Goal: Book appointment/travel/reservation: Book appointment/travel/reservation

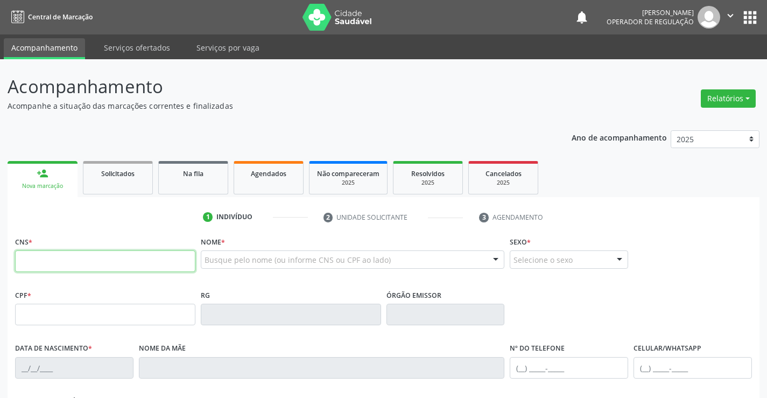
click at [95, 266] on input "text" at bounding box center [105, 261] width 180 height 22
click at [61, 263] on input "text" at bounding box center [105, 261] width 180 height 22
type input "706 9061 7400 8334"
type input "1169469035"
type input "05/06/1977"
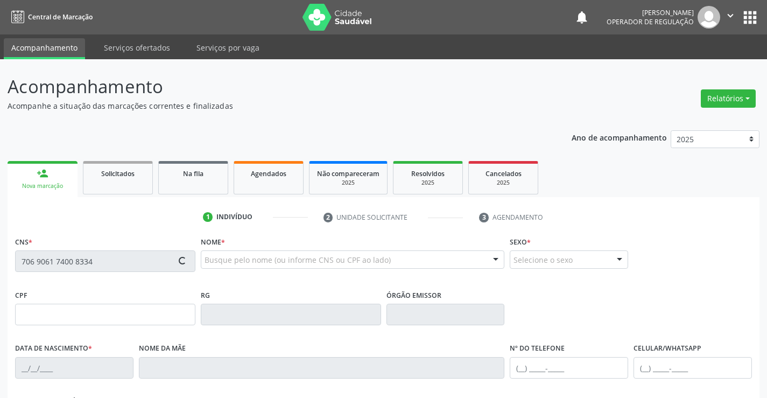
type input "(74) 98121-4474"
type input "SN"
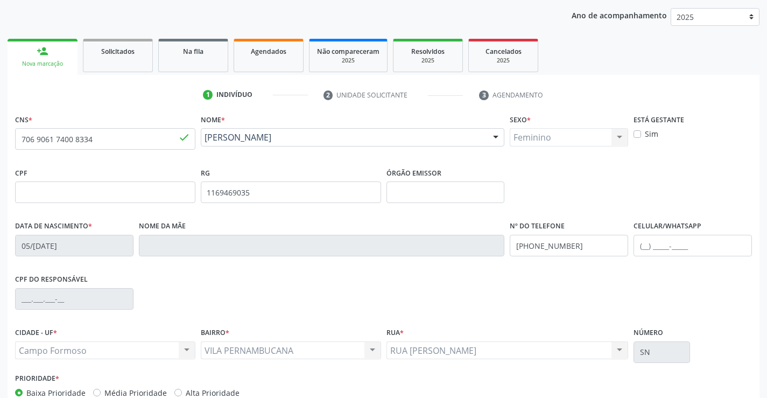
scroll to position [186, 0]
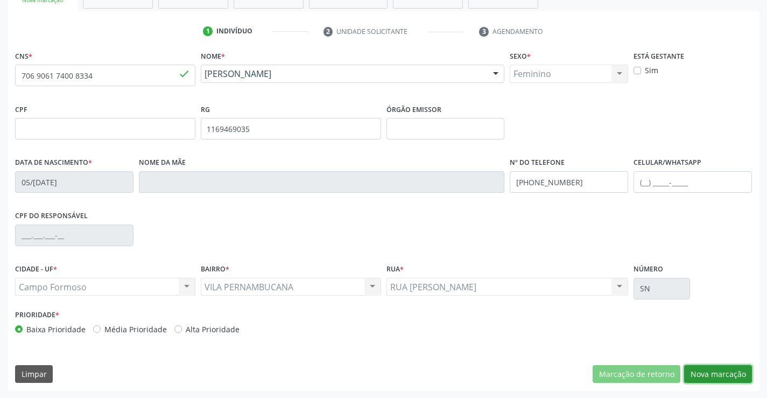
click at [719, 369] on button "Nova marcação" at bounding box center [719, 374] width 68 height 18
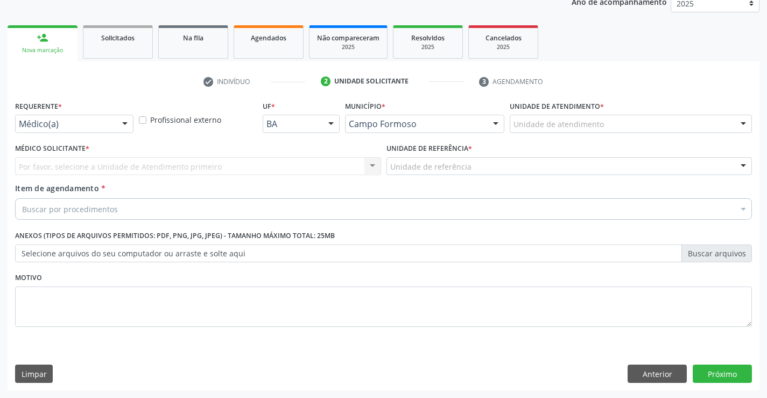
scroll to position [136, 0]
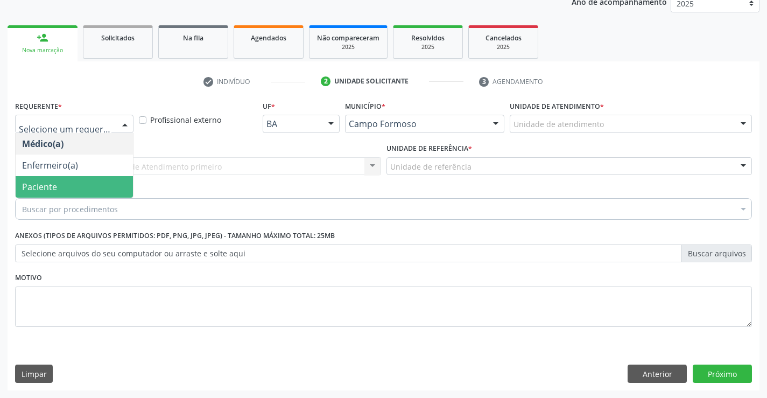
click at [61, 186] on span "Paciente" at bounding box center [74, 187] width 117 height 22
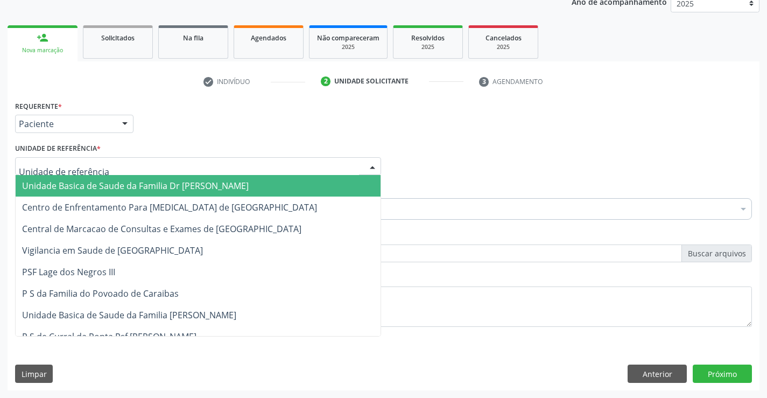
click at [106, 179] on span "Unidade Basica de Saude da Familia Dr [PERSON_NAME]" at bounding box center [198, 186] width 365 height 22
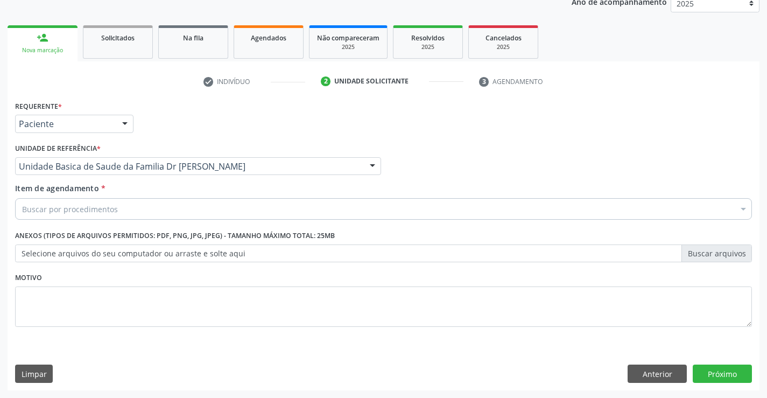
click at [125, 210] on div "Buscar por procedimentos" at bounding box center [383, 209] width 737 height 22
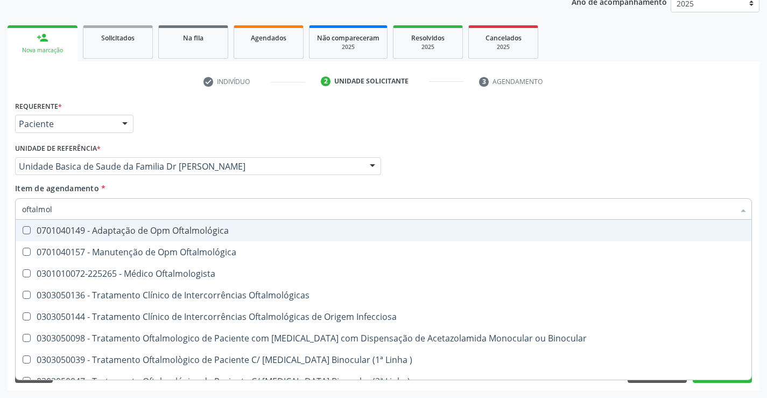
type input "oftalmolo"
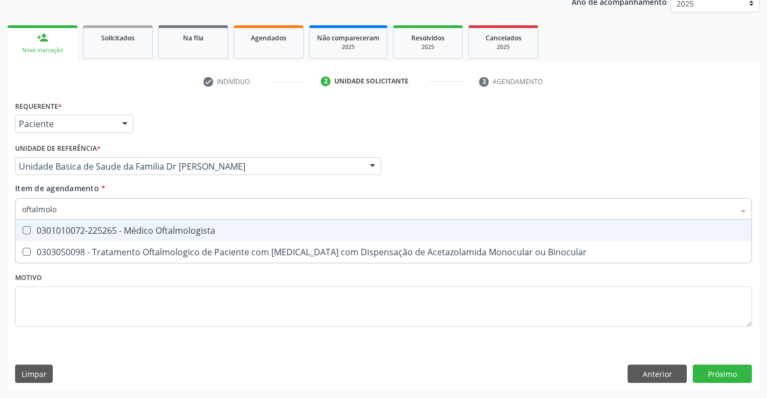
click at [144, 233] on div "0301010072-225265 - Médico Oftalmologista" at bounding box center [383, 230] width 723 height 9
checkbox Oftalmologista "true"
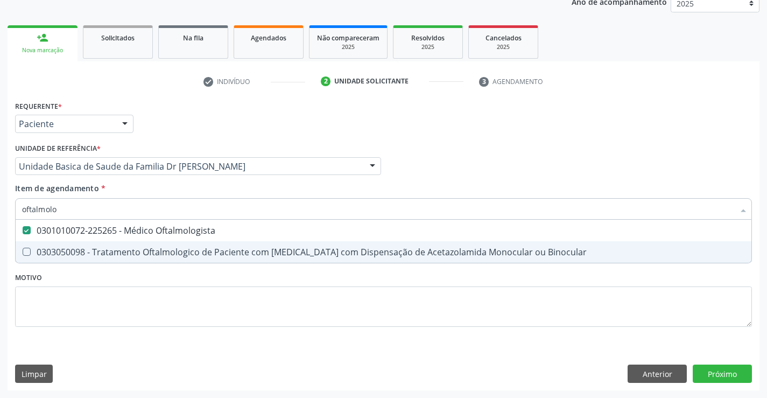
type input "oftalmolo"
click at [111, 292] on div "Requerente * Paciente Médico(a) Enfermeiro(a) Paciente Nenhum resultado encontr…" at bounding box center [383, 220] width 737 height 244
checkbox Binocular "true"
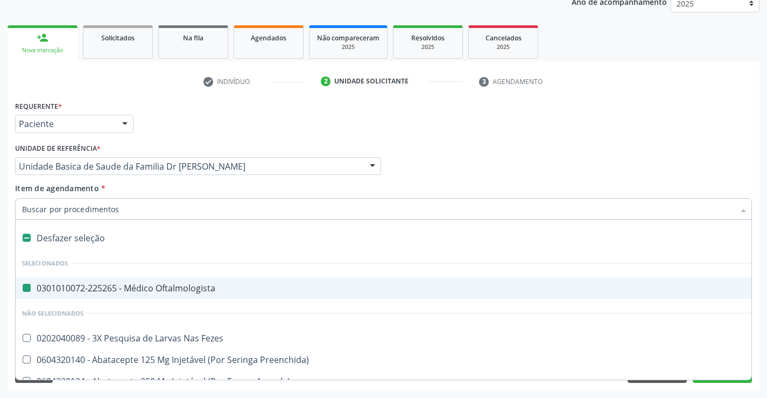
type input "u"
checkbox Oftalmologista "false"
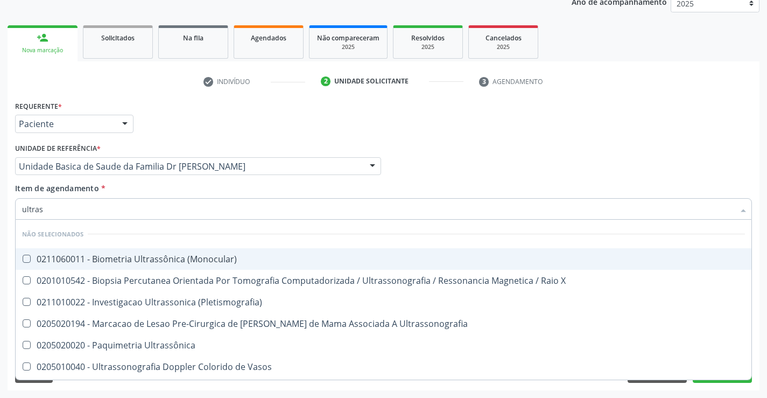
type input "ultrass"
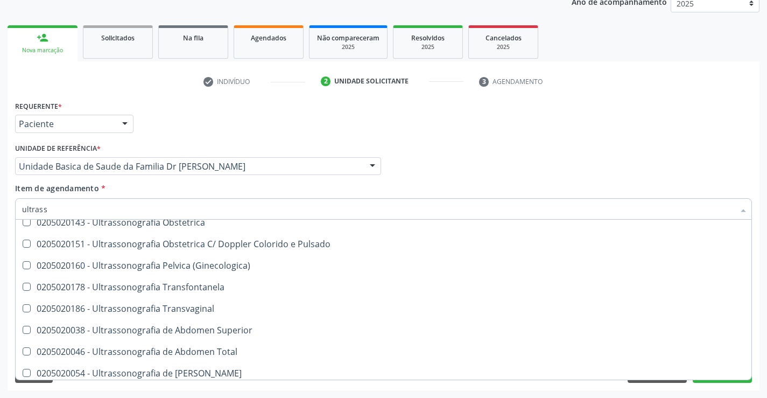
scroll to position [215, 0]
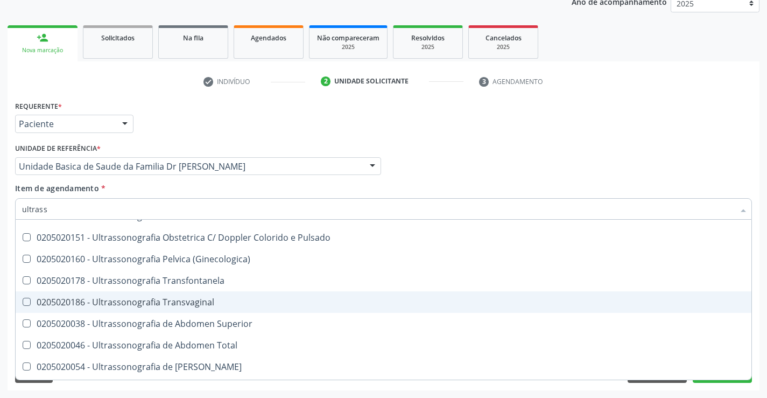
click at [232, 305] on div "0205020186 - Ultrassonografia Transvaginal" at bounding box center [383, 302] width 723 height 9
checkbox Transvaginal "false"
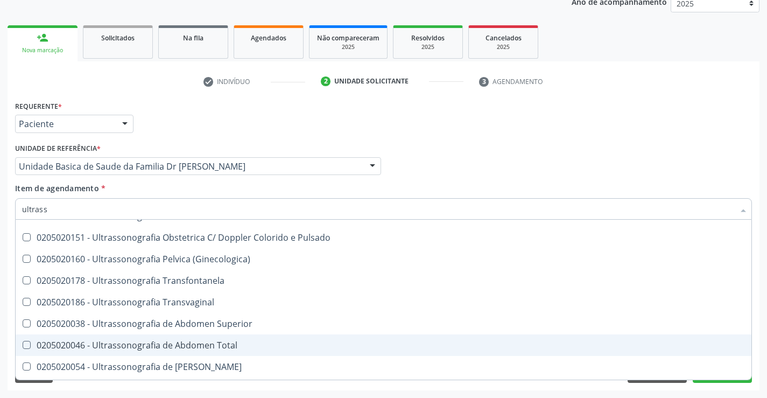
click at [245, 350] on span "0205020046 - Ultrassonografia de Abdomen Total" at bounding box center [384, 345] width 736 height 22
checkbox Total "true"
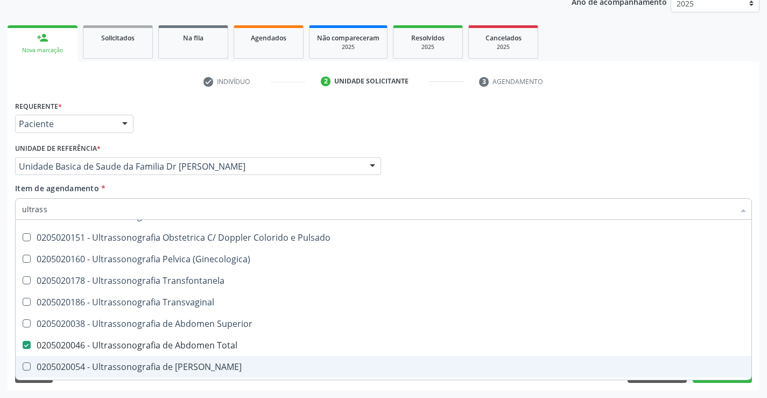
type input "ultrass"
click at [253, 386] on div "Requerente * Paciente Médico(a) Enfermeiro(a) Paciente Nenhum resultado encontr…" at bounding box center [384, 244] width 752 height 292
checkbox \(Monocular\) "true"
checkbox Total "false"
checkbox X "true"
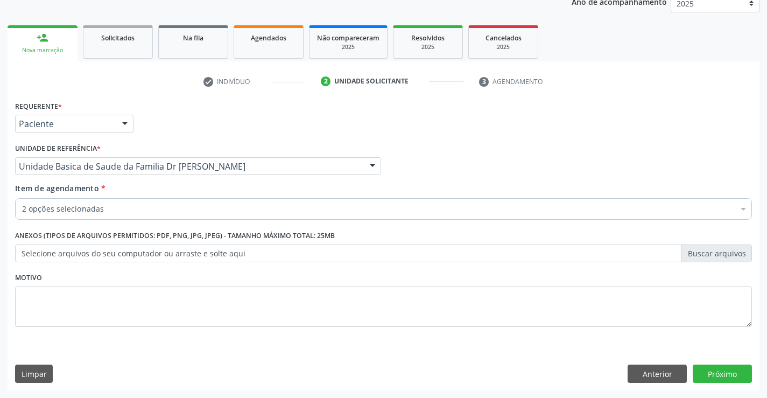
scroll to position [0, 0]
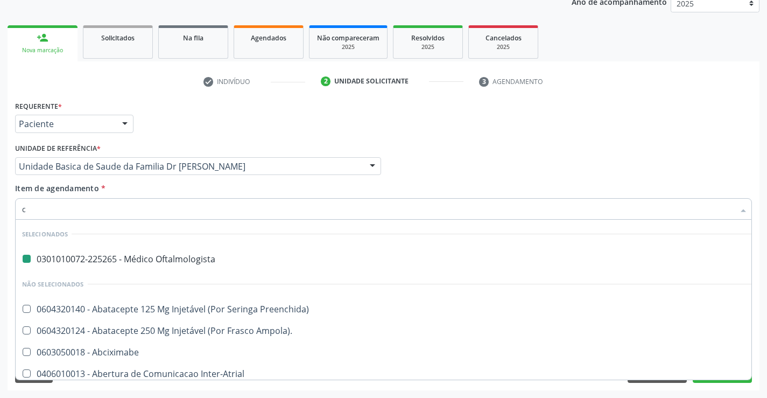
type input "ca"
checkbox Oftalmologista "false"
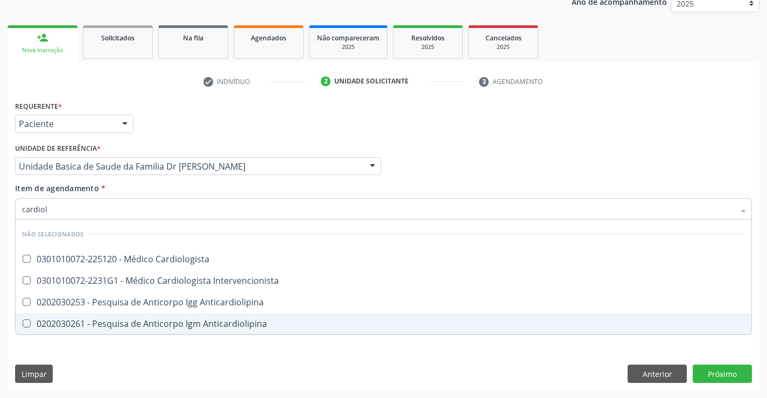
type input "cardiolo"
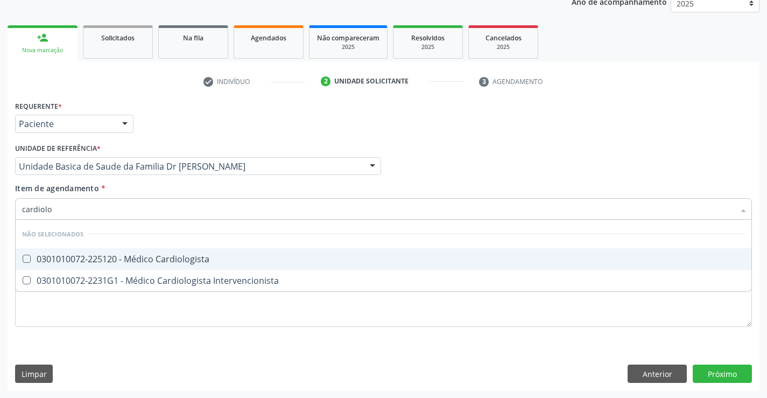
click at [169, 259] on div "0301010072-225120 - Médico Cardiologista" at bounding box center [383, 259] width 723 height 9
checkbox Cardiologista "true"
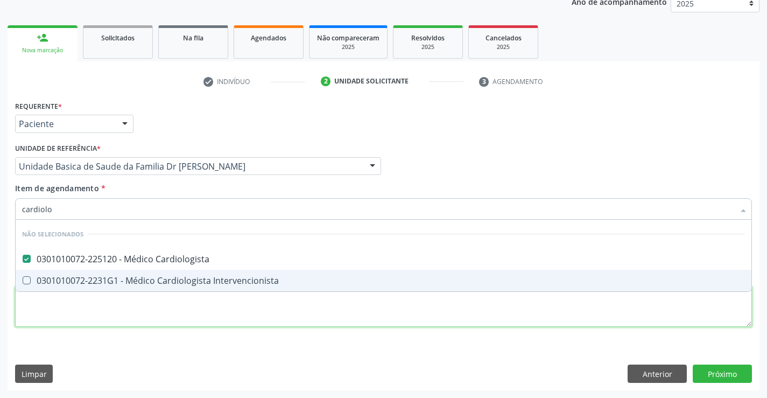
click at [152, 306] on div "Requerente * Paciente Médico(a) Enfermeiro(a) Paciente Nenhum resultado encontr…" at bounding box center [383, 220] width 737 height 244
checkbox Intervencionista "true"
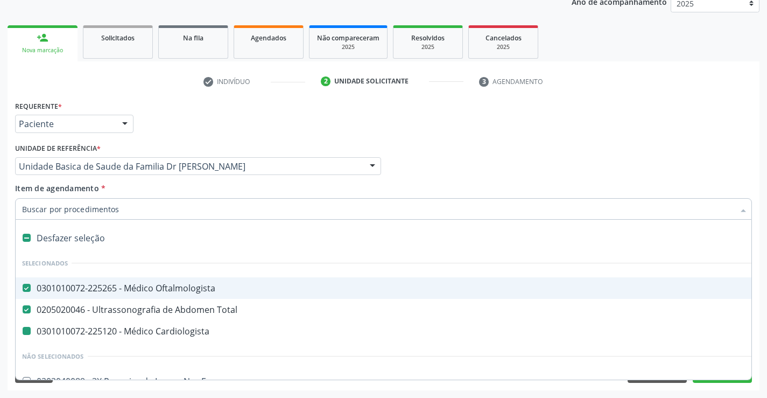
type input "e"
checkbox Cardiologista "false"
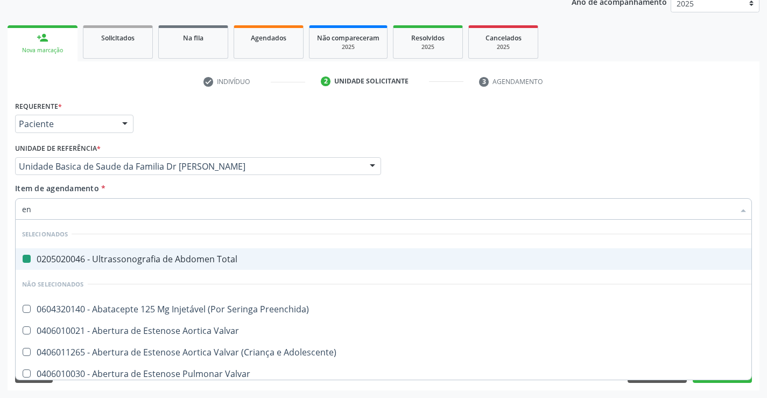
type input "end"
checkbox Total "false"
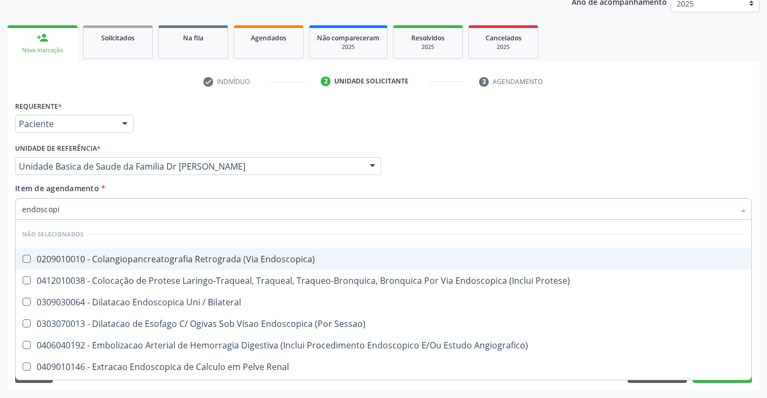
type input "endoscopia"
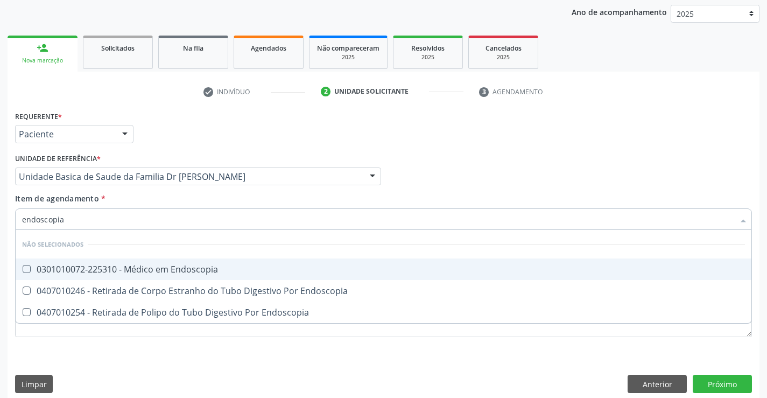
scroll to position [136, 0]
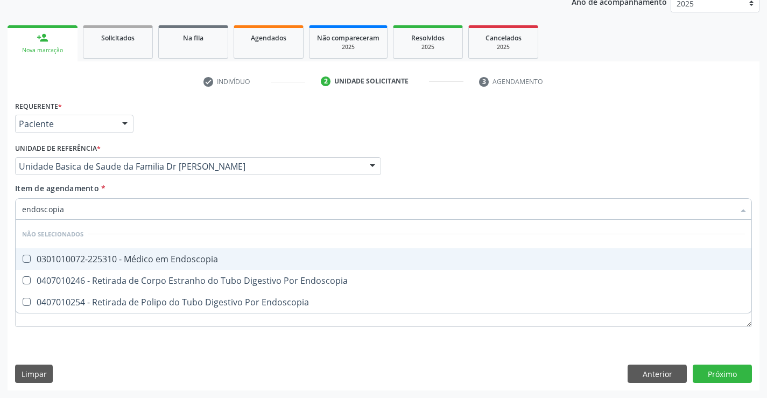
click at [228, 259] on div "0301010072-225310 - Médico em Endoscopia" at bounding box center [383, 259] width 723 height 9
checkbox Endoscopia "true"
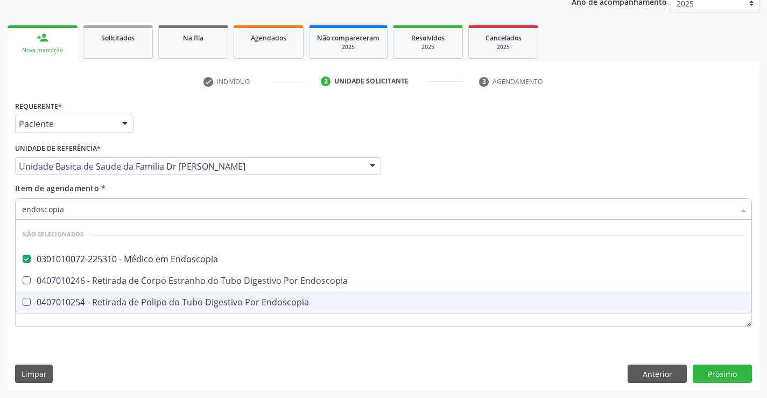
click at [178, 333] on div "Requerente * Paciente Médico(a) Enfermeiro(a) Paciente Nenhum resultado encontr…" at bounding box center [383, 220] width 737 height 244
checkbox Endoscopia "true"
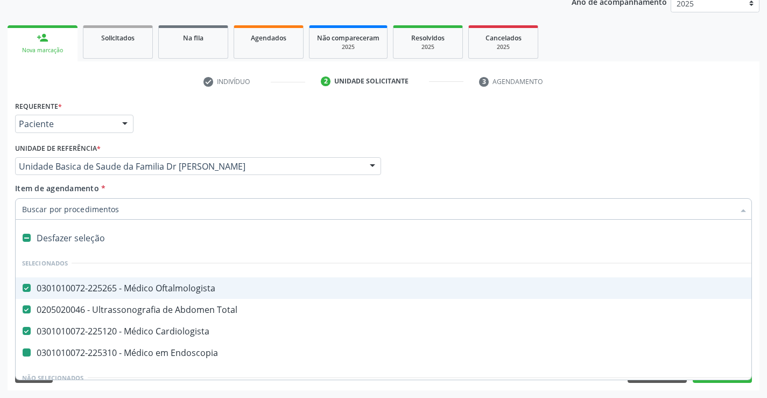
type input "e"
checkbox Endoscopia "false"
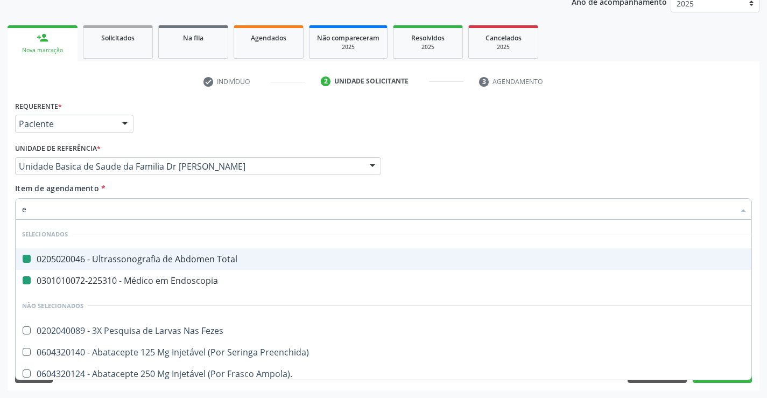
type input "el"
checkbox Total "false"
checkbox Endoscopia "false"
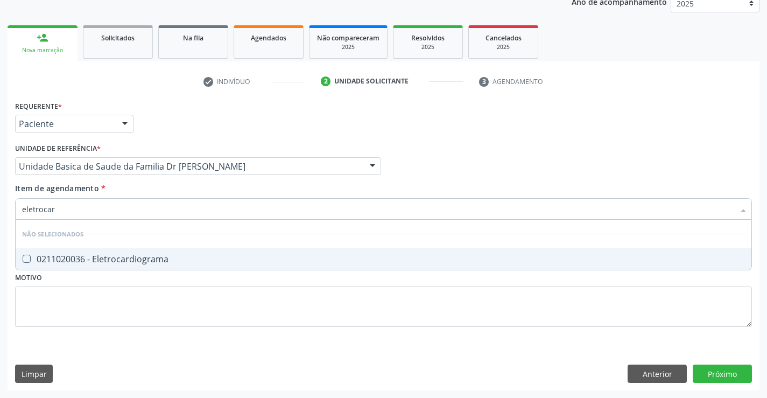
type input "eletrocard"
click at [205, 257] on div "0211020036 - Eletrocardiograma" at bounding box center [383, 259] width 723 height 9
checkbox Eletrocardiograma "true"
click at [726, 369] on div "Requerente * Paciente Médico(a) Enfermeiro(a) Paciente Nenhum resultado encontr…" at bounding box center [384, 244] width 752 height 292
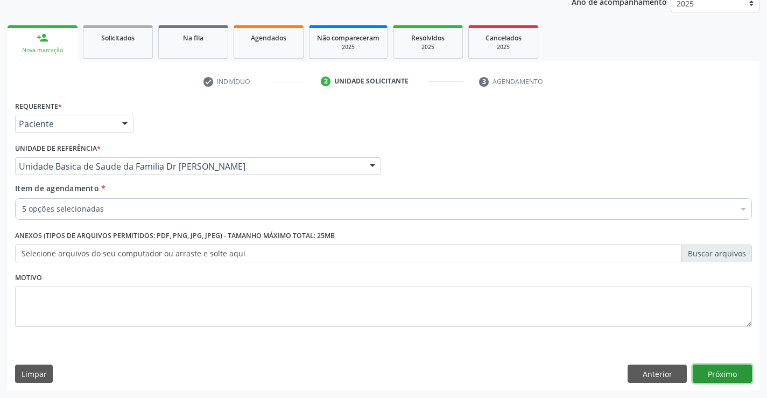
click at [725, 375] on button "Próximo" at bounding box center [722, 374] width 59 height 18
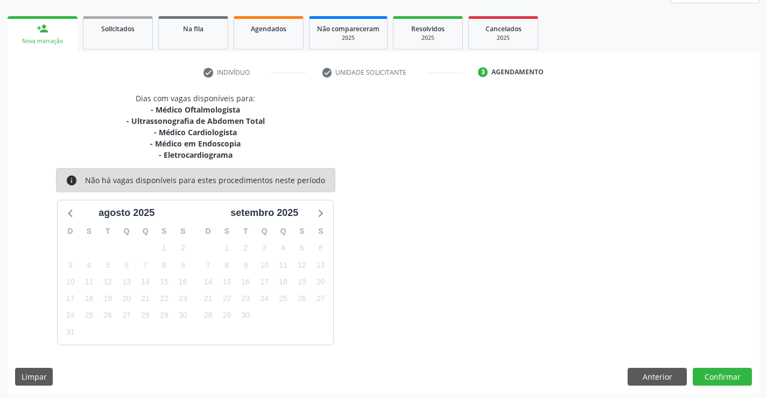
scroll to position [148, 0]
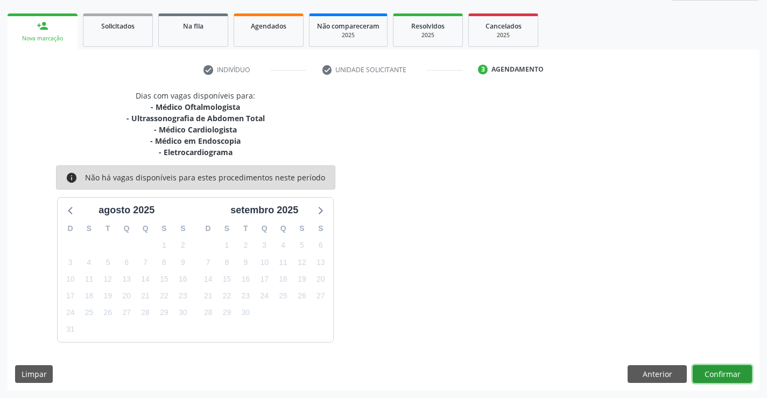
click at [715, 372] on button "Confirmar" at bounding box center [722, 374] width 59 height 18
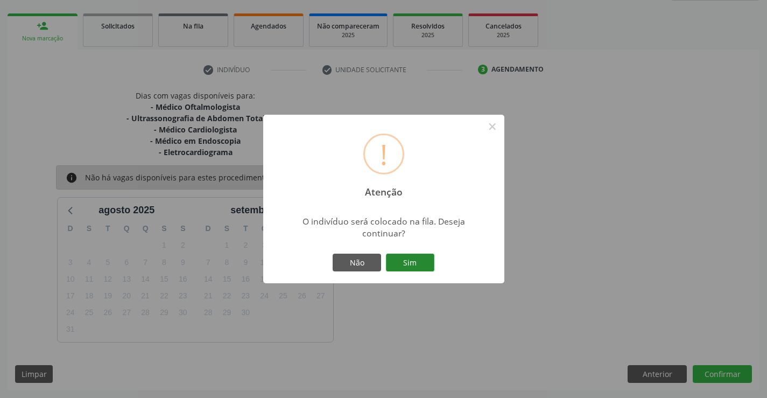
click at [408, 259] on button "Sim" at bounding box center [410, 263] width 48 height 18
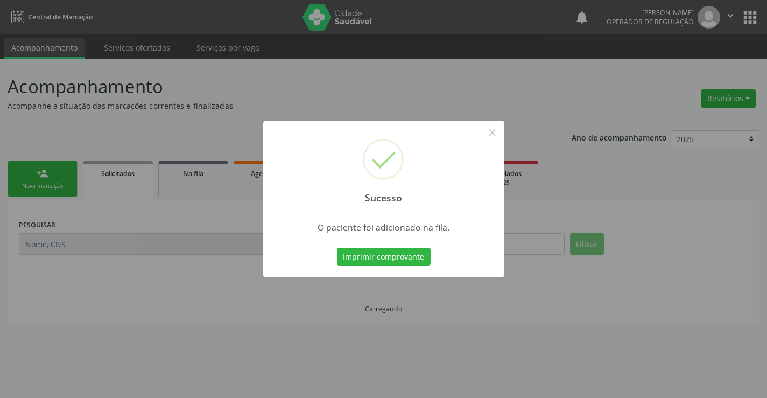
scroll to position [0, 0]
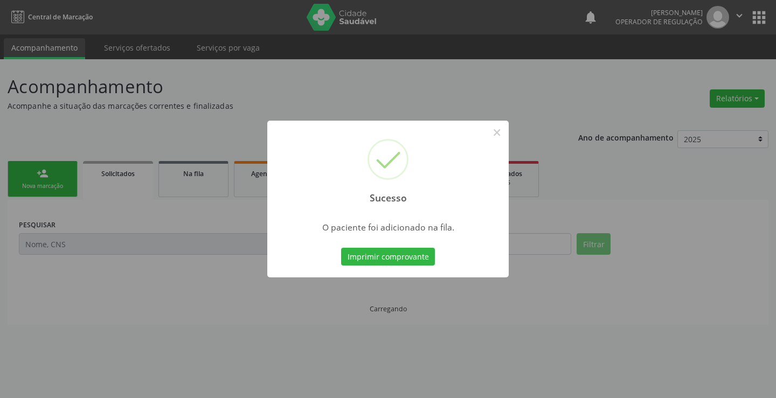
click at [408, 259] on button "Imprimir comprovante" at bounding box center [388, 257] width 94 height 18
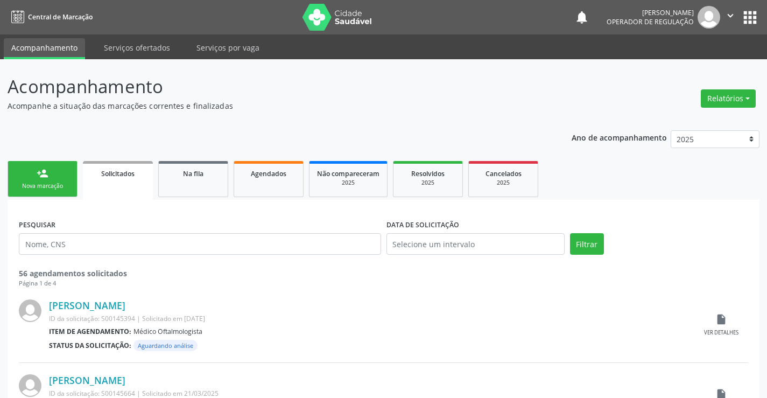
click at [51, 181] on link "person_add Nova marcação" at bounding box center [43, 179] width 70 height 36
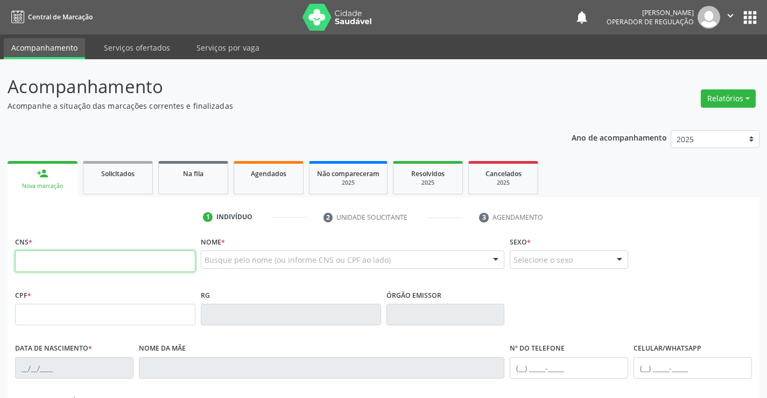
click at [71, 262] on input "text" at bounding box center [105, 261] width 180 height 22
type input "702 8011 1766 2261"
type input "28/12/1953"
type input "Maria Francisca de Jesus"
type input "(74) 98811-9295"
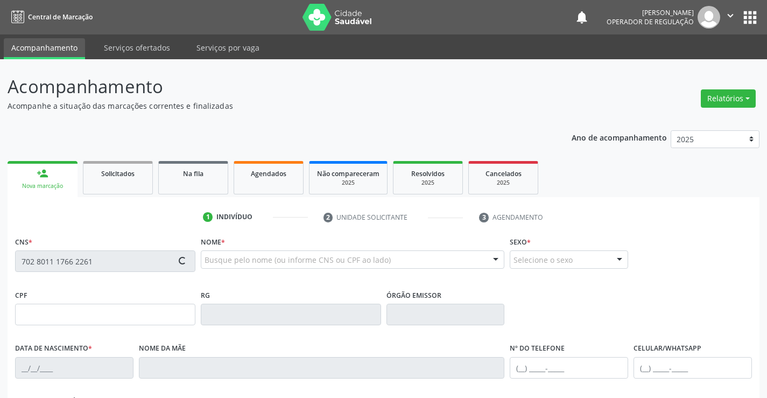
type input "18"
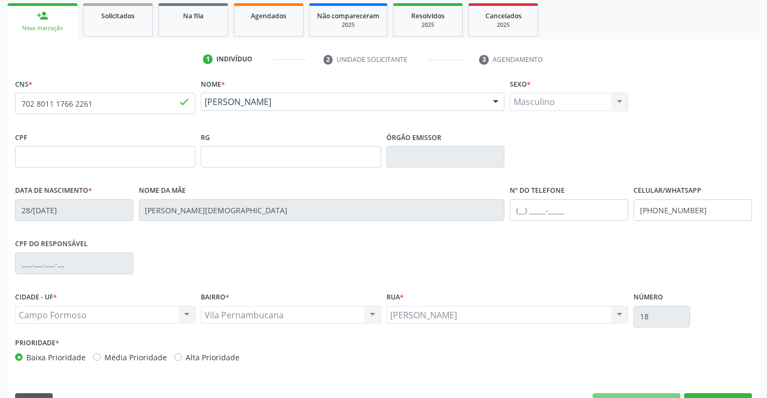
scroll to position [186, 0]
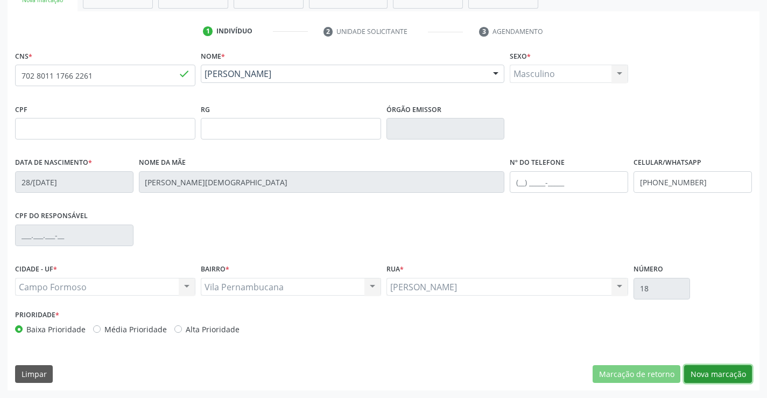
click at [718, 371] on button "Nova marcação" at bounding box center [719, 374] width 68 height 18
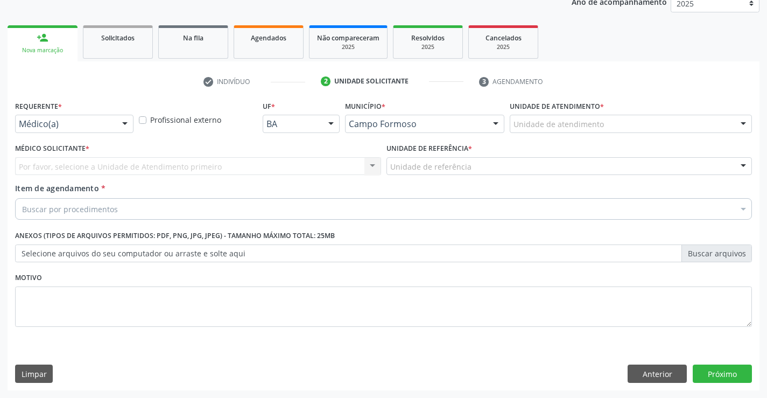
scroll to position [136, 0]
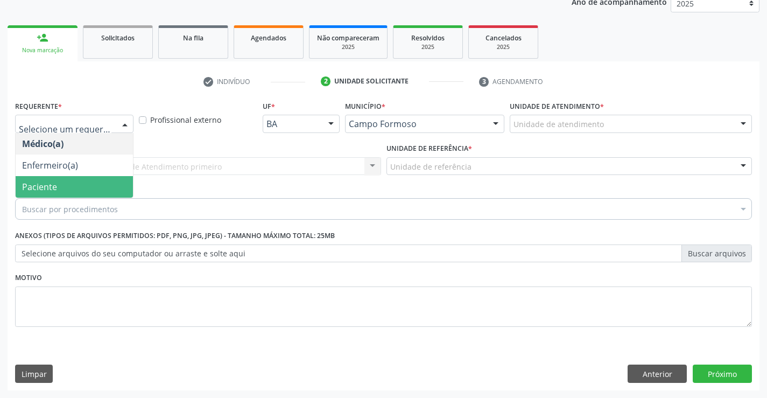
click at [66, 189] on span "Paciente" at bounding box center [74, 187] width 117 height 22
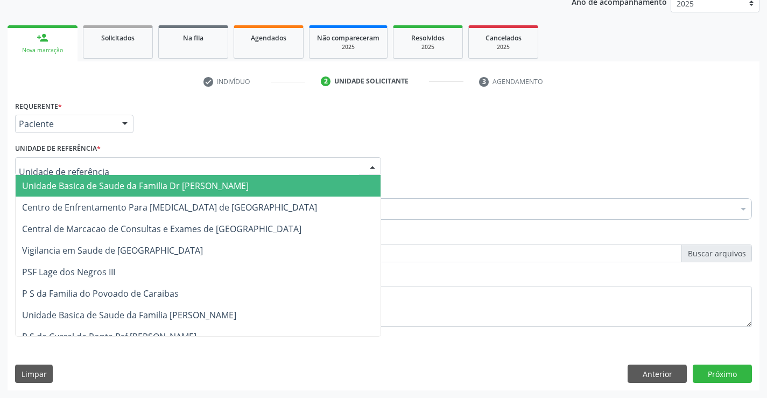
click at [113, 180] on span "Unidade Basica de Saude da Familia Dr [PERSON_NAME]" at bounding box center [135, 186] width 227 height 12
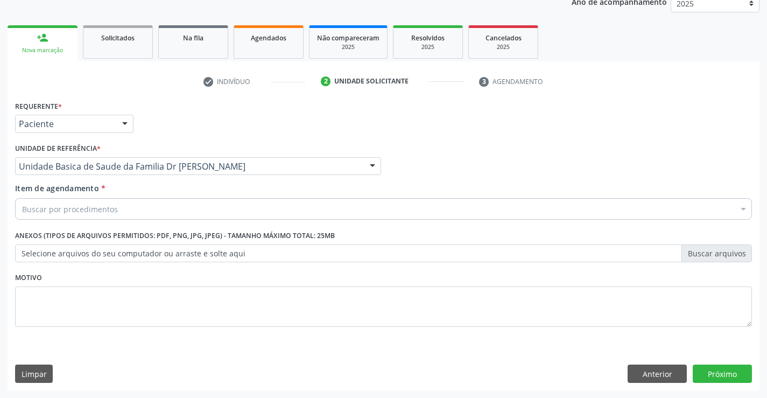
click at [135, 209] on div "Buscar por procedimentos" at bounding box center [383, 209] width 737 height 22
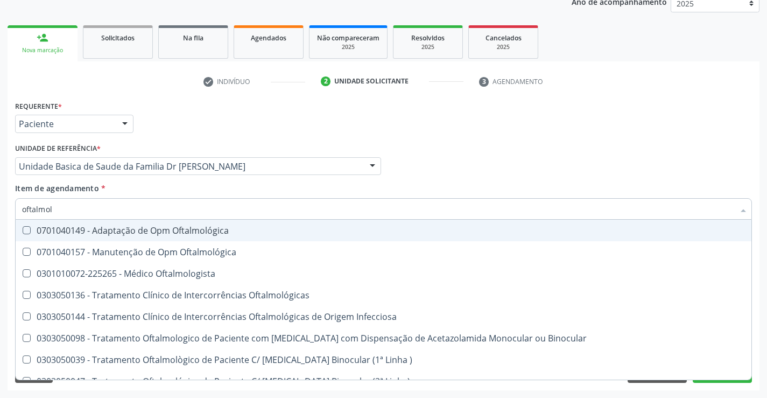
type input "oftalmolo"
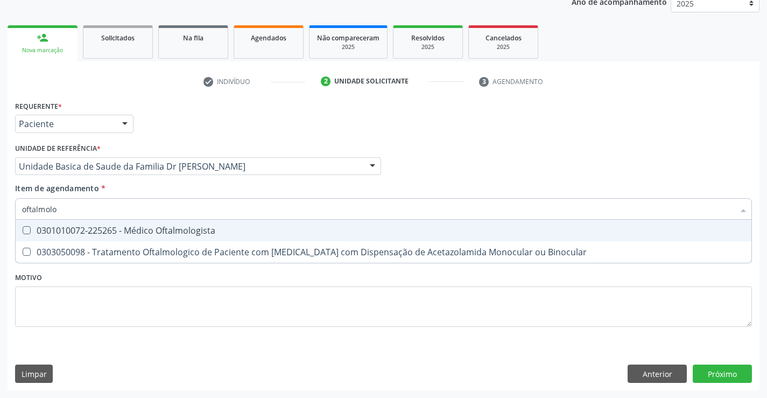
click at [178, 232] on div "0301010072-225265 - Médico Oftalmologista" at bounding box center [383, 230] width 723 height 9
checkbox Oftalmologista "true"
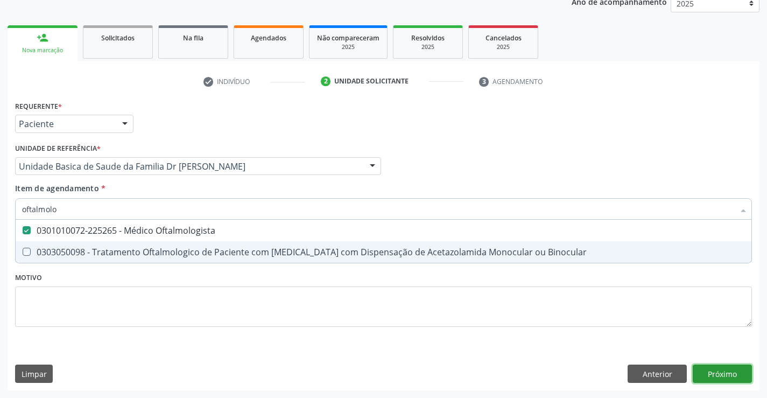
click at [728, 373] on div "Requerente * Paciente Médico(a) Enfermeiro(a) Paciente Nenhum resultado encontr…" at bounding box center [384, 244] width 752 height 292
checkbox Binocular "true"
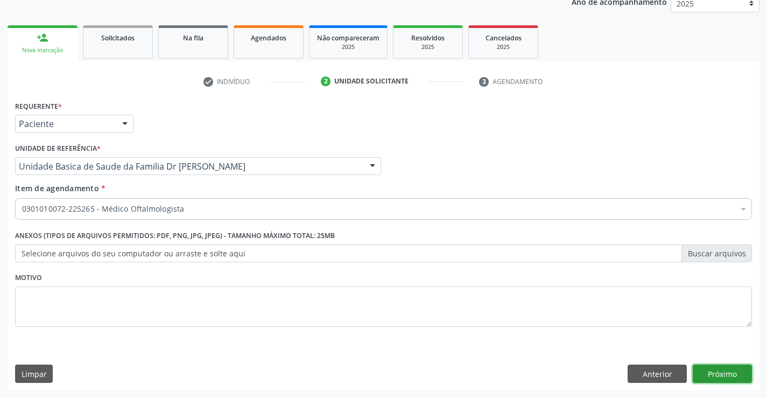
click at [728, 373] on button "Próximo" at bounding box center [722, 374] width 59 height 18
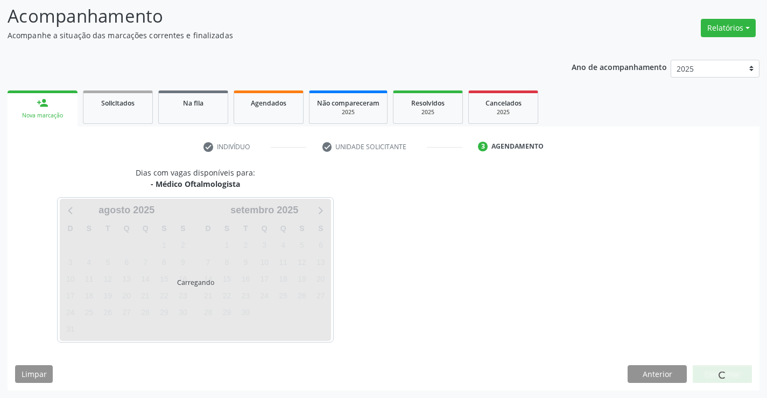
scroll to position [102, 0]
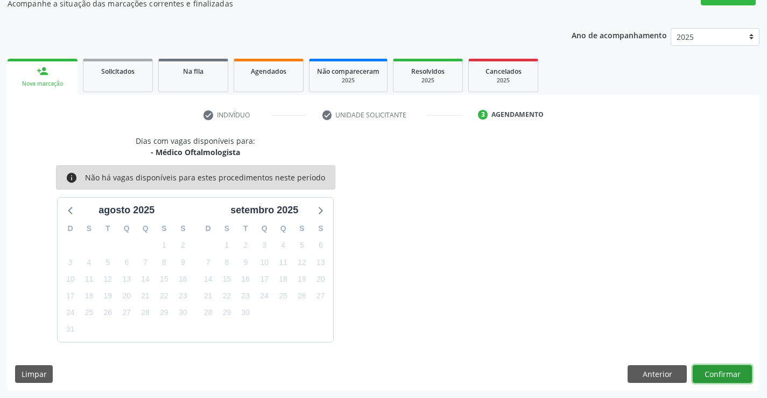
click at [706, 372] on button "Confirmar" at bounding box center [722, 374] width 59 height 18
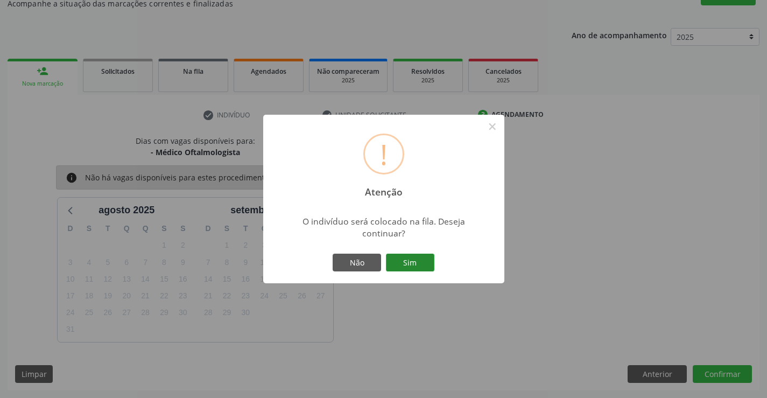
click at [410, 262] on button "Sim" at bounding box center [410, 263] width 48 height 18
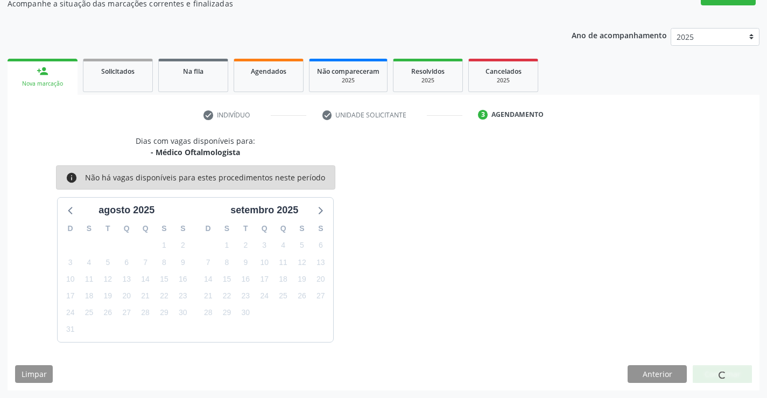
scroll to position [0, 0]
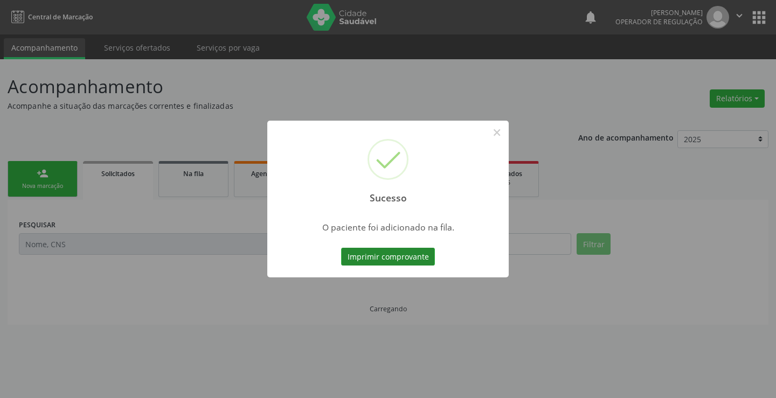
click at [407, 254] on button "Imprimir comprovante" at bounding box center [388, 257] width 94 height 18
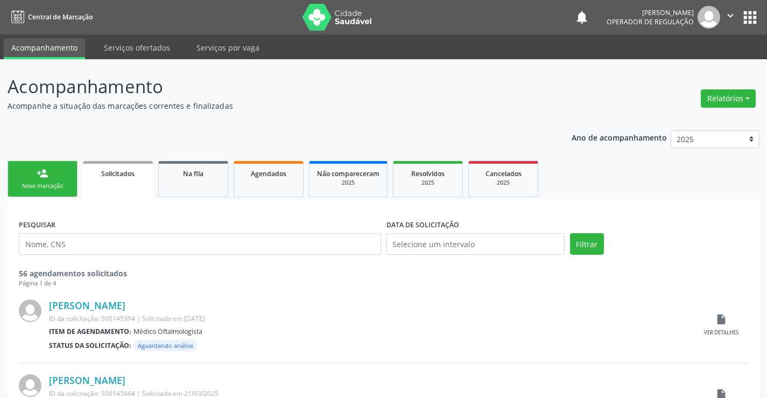
click at [35, 183] on div "Nova marcação" at bounding box center [43, 186] width 54 height 8
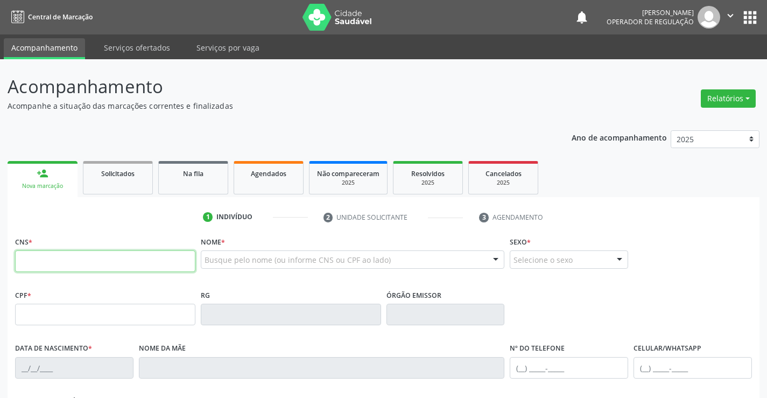
click at [70, 269] on input "text" at bounding box center [105, 261] width 180 height 22
type input "705 4014 2946 2592"
type input "14/01/1958"
type input "Celina Amaro"
type input "(74) 9886-5233"
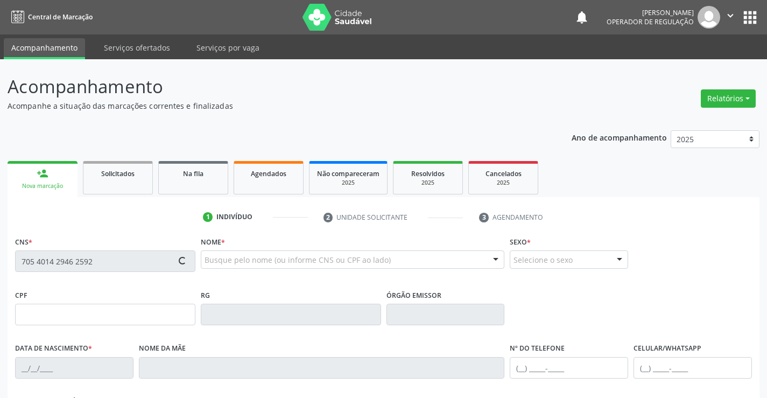
type input "18"
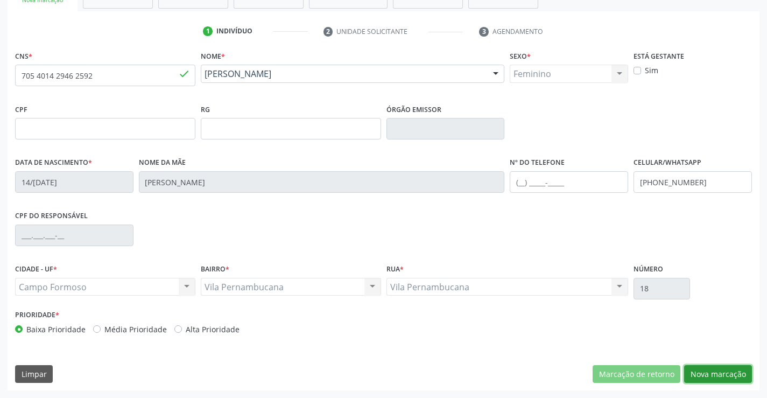
click at [713, 366] on button "Nova marcação" at bounding box center [719, 374] width 68 height 18
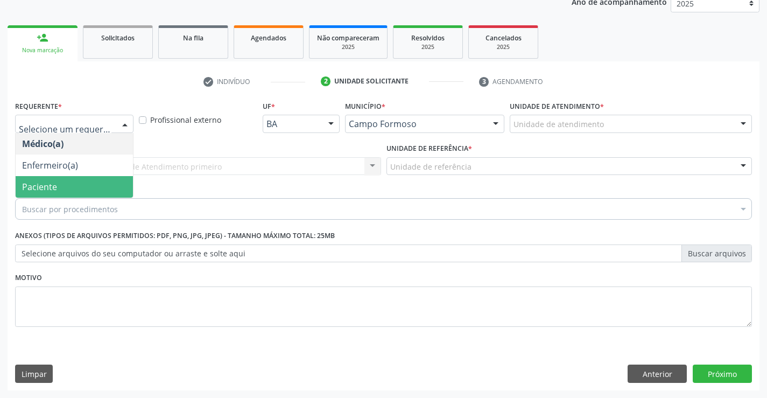
click at [61, 182] on span "Paciente" at bounding box center [74, 187] width 117 height 22
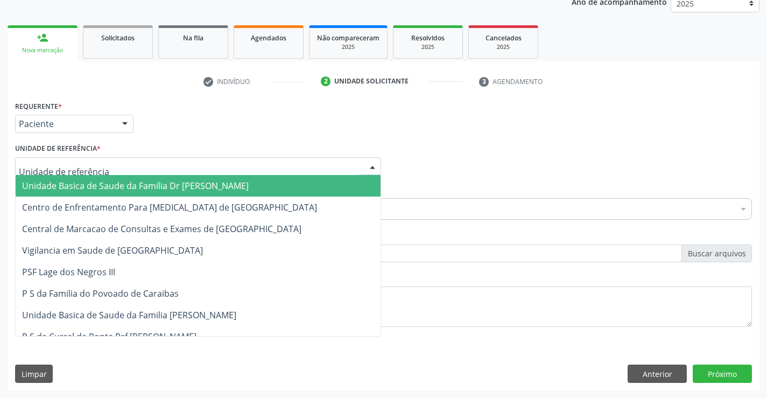
click at [81, 190] on span "Unidade Basica de Saude da Familia Dr [PERSON_NAME]" at bounding box center [135, 186] width 227 height 12
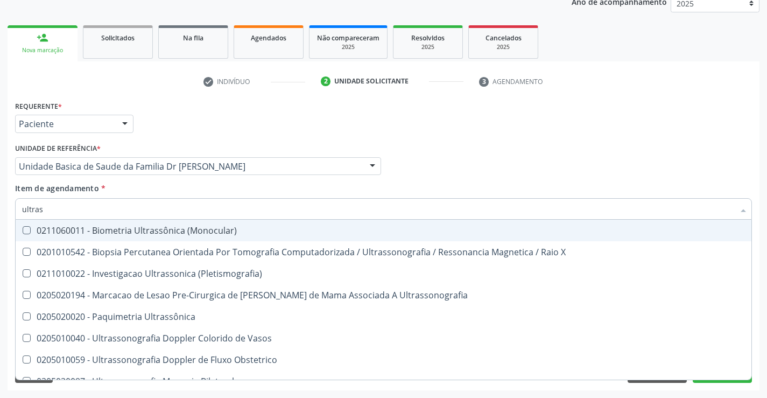
type input "ultrass"
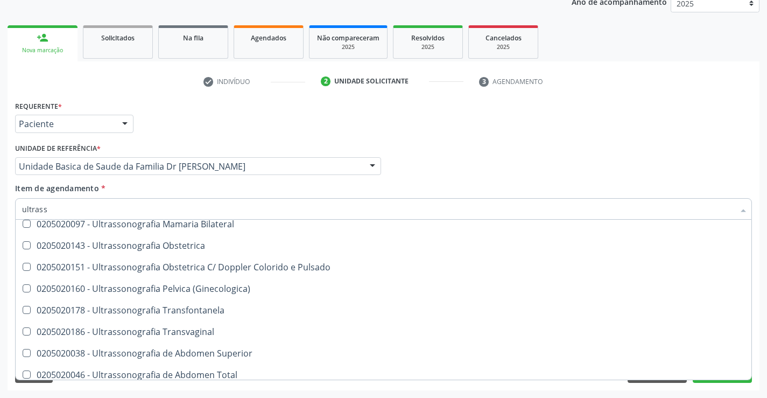
scroll to position [215, 0]
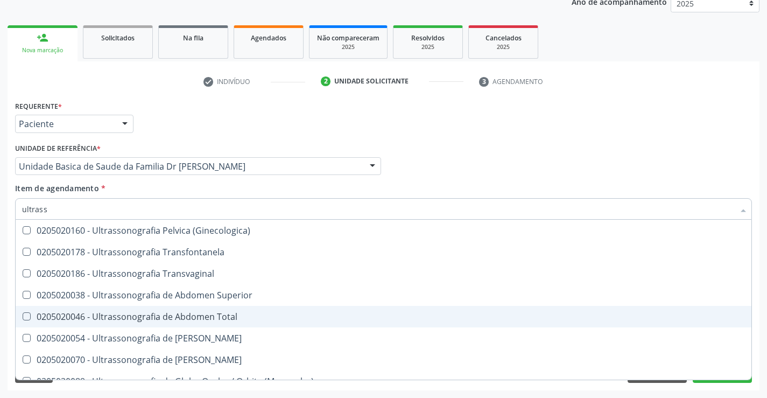
click at [248, 318] on div "0205020046 - Ultrassonografia de Abdomen Total" at bounding box center [383, 316] width 723 height 9
checkbox Total "true"
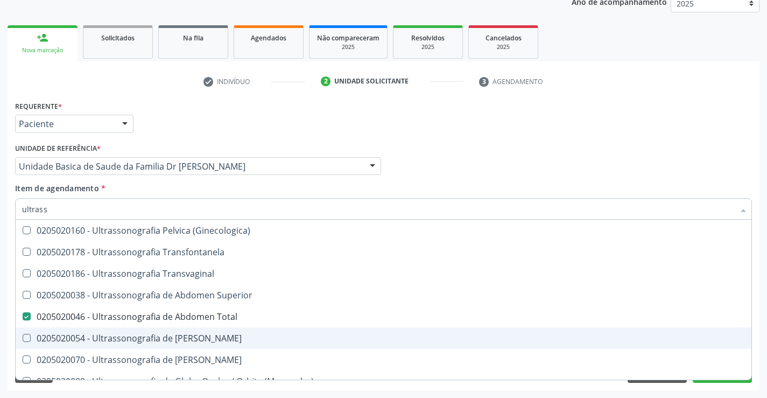
click at [761, 329] on div "Acompanhamento Acompanhe a situação das marcações correntes e finalizadas Relat…" at bounding box center [383, 161] width 767 height 474
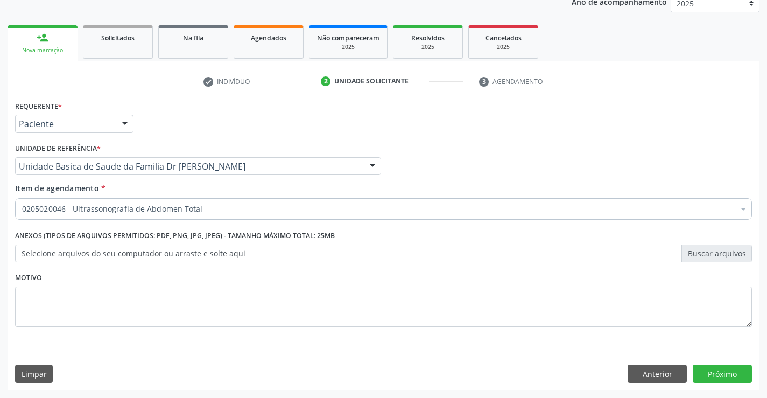
scroll to position [0, 0]
click at [720, 371] on button "Próximo" at bounding box center [722, 374] width 59 height 18
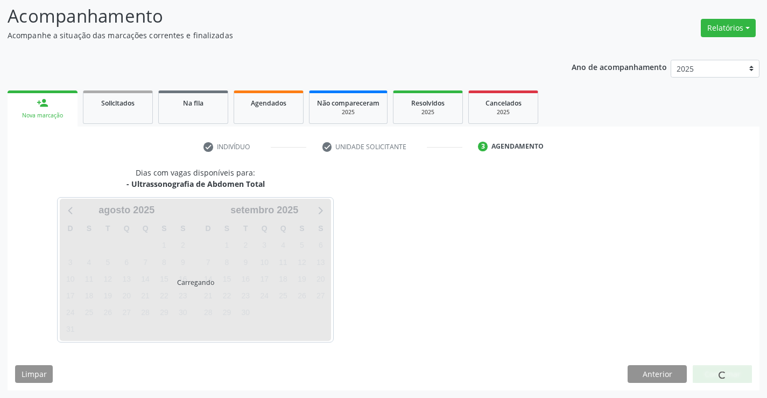
scroll to position [71, 0]
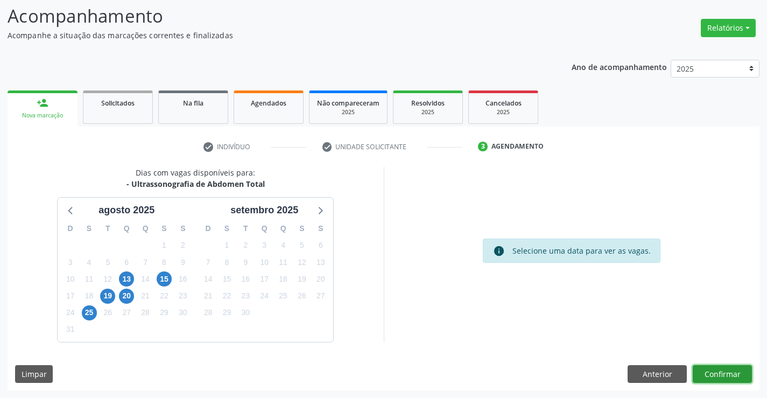
click at [720, 371] on button "Confirmar" at bounding box center [722, 374] width 59 height 18
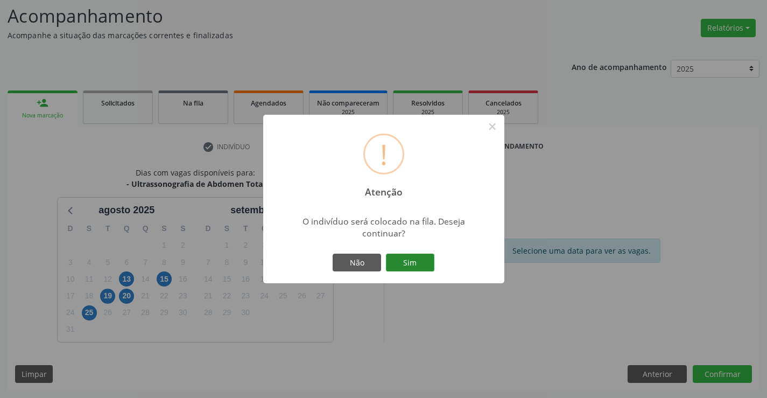
click at [406, 262] on button "Sim" at bounding box center [410, 263] width 48 height 18
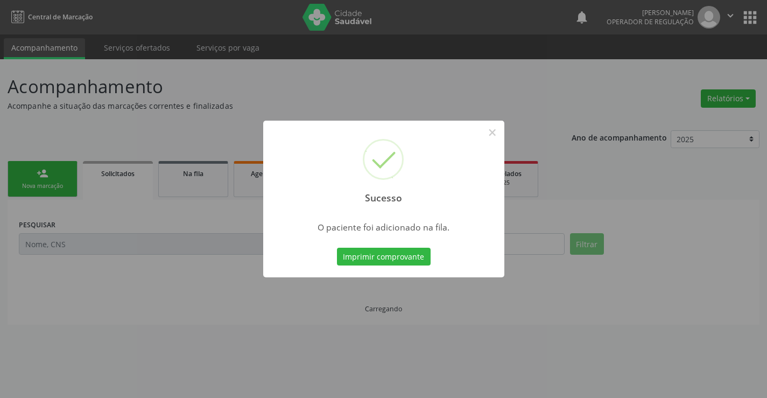
scroll to position [0, 0]
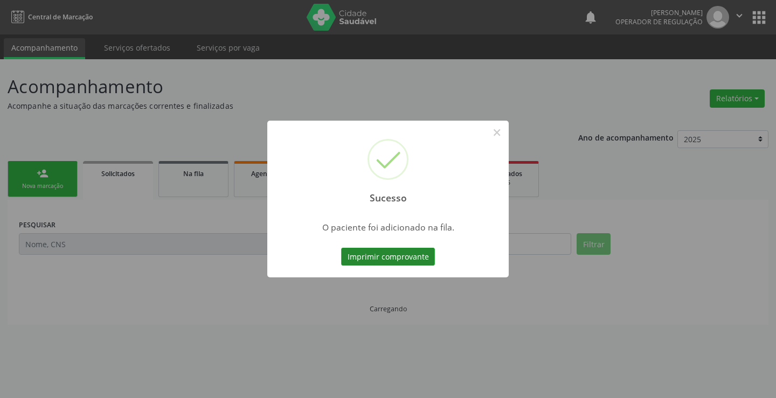
click at [406, 254] on button "Imprimir comprovante" at bounding box center [388, 257] width 94 height 18
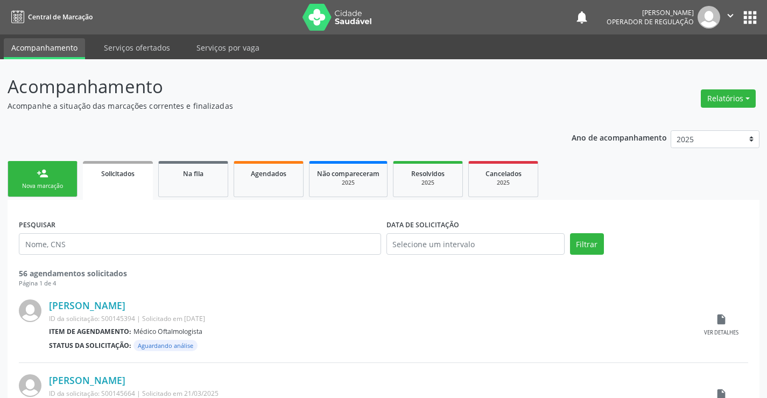
click at [32, 174] on link "person_add Nova marcação" at bounding box center [43, 179] width 70 height 36
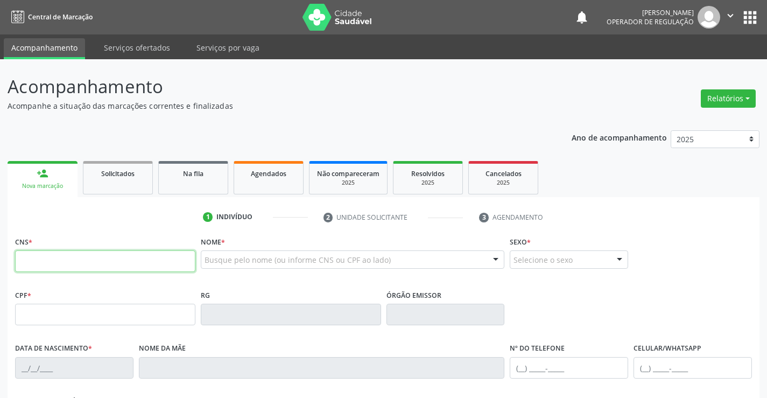
click at [66, 267] on input "text" at bounding box center [105, 261] width 180 height 22
type input "707 8006 3378 2119"
type input "094.665.545-65"
type input "2252227796"
type input "22/11/2009"
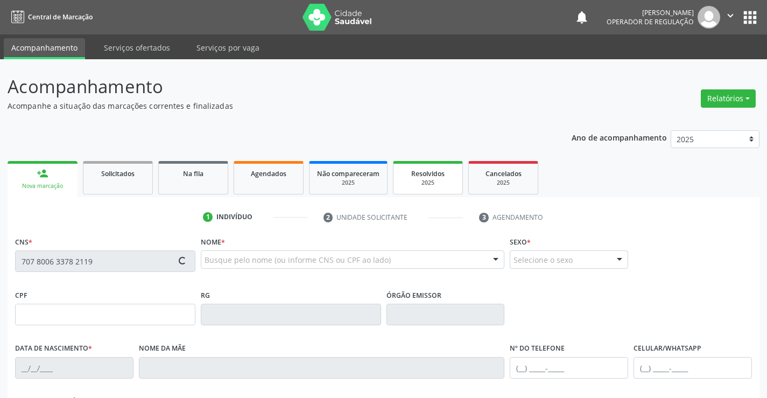
type input "SN"
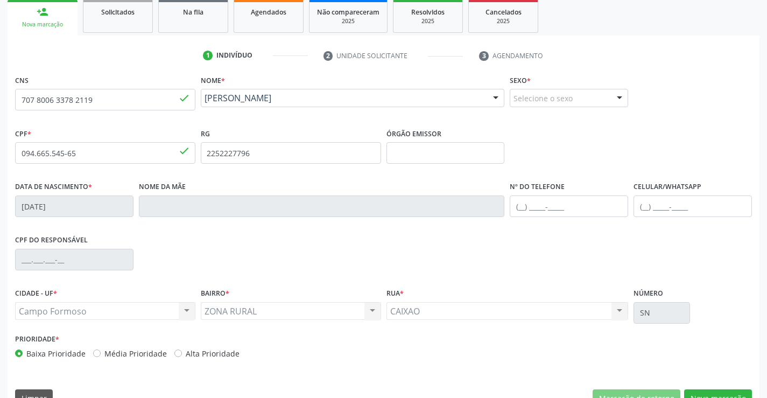
scroll to position [186, 0]
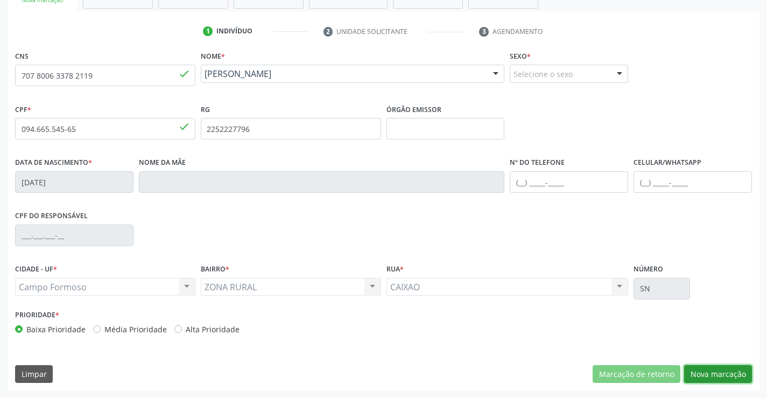
click at [708, 372] on button "Nova marcação" at bounding box center [719, 374] width 68 height 18
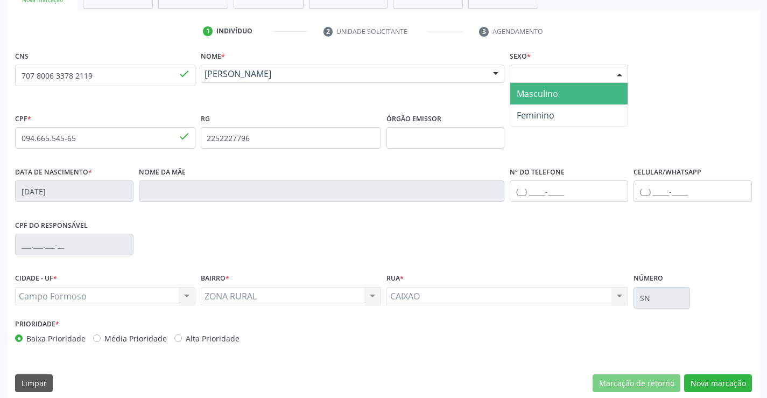
click at [570, 71] on div "Selecione o sexo" at bounding box center [569, 74] width 118 height 18
click at [561, 92] on span "Masculino" at bounding box center [569, 94] width 117 height 22
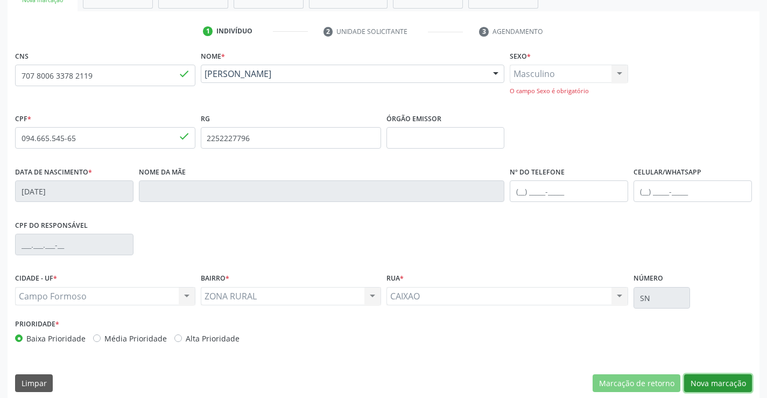
click at [712, 382] on button "Nova marcação" at bounding box center [719, 383] width 68 height 18
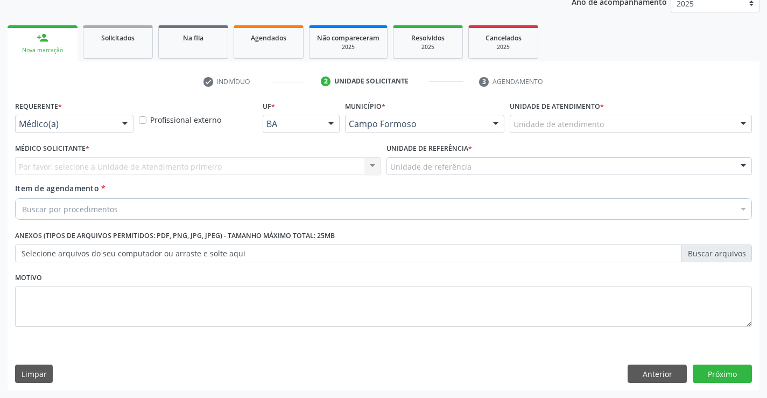
scroll to position [136, 0]
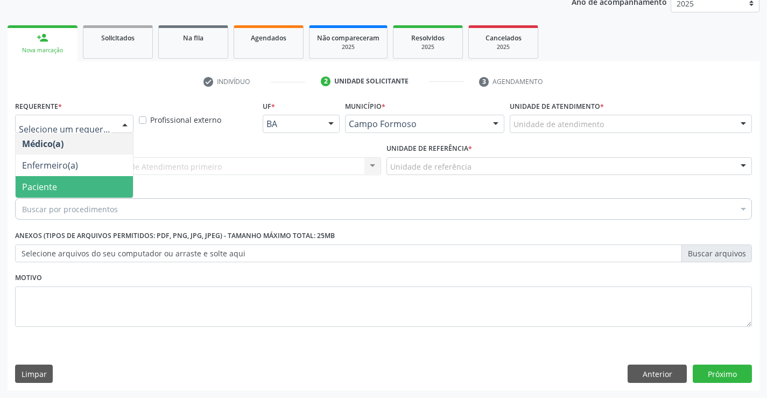
click at [38, 183] on span "Paciente" at bounding box center [39, 187] width 35 height 12
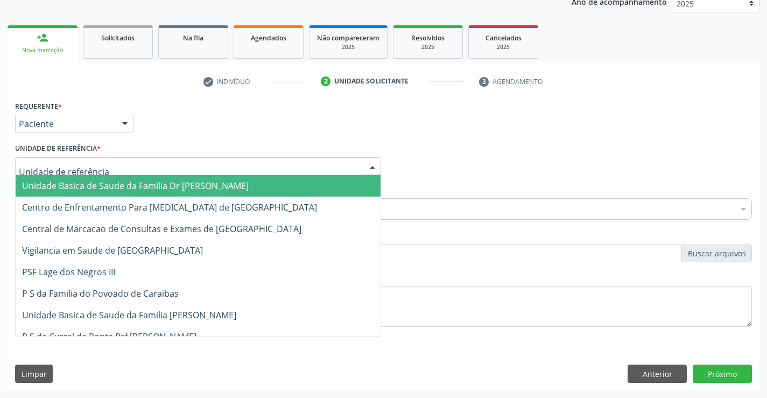
click at [85, 183] on span "Unidade Basica de Saude da Familia Dr [PERSON_NAME]" at bounding box center [135, 186] width 227 height 12
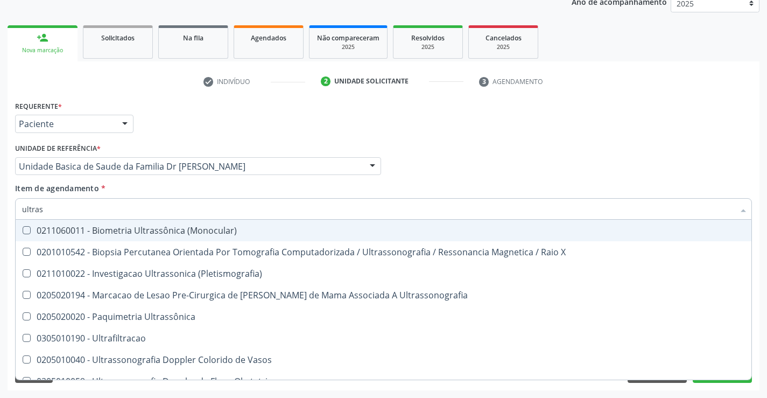
type input "ultrass"
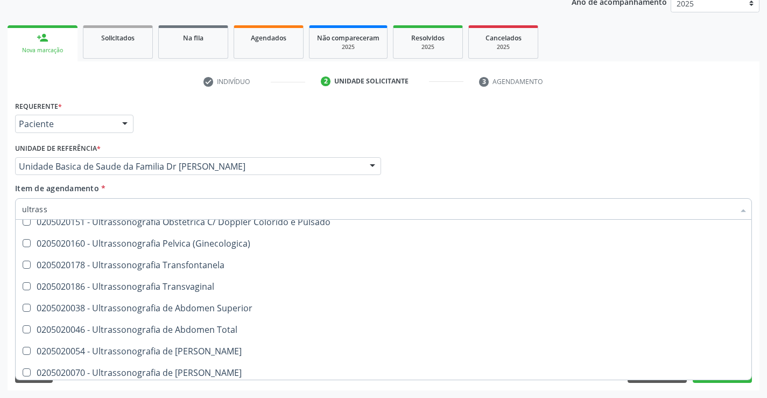
scroll to position [215, 0]
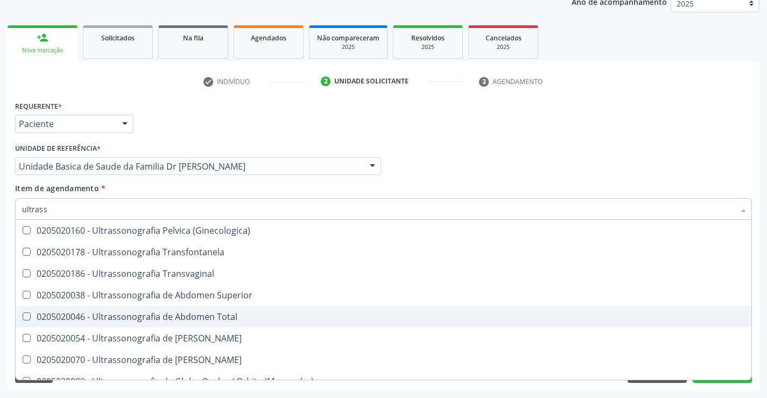
click at [249, 316] on div "0205020046 - Ultrassonografia de Abdomen Total" at bounding box center [383, 316] width 723 height 9
checkbox Total "true"
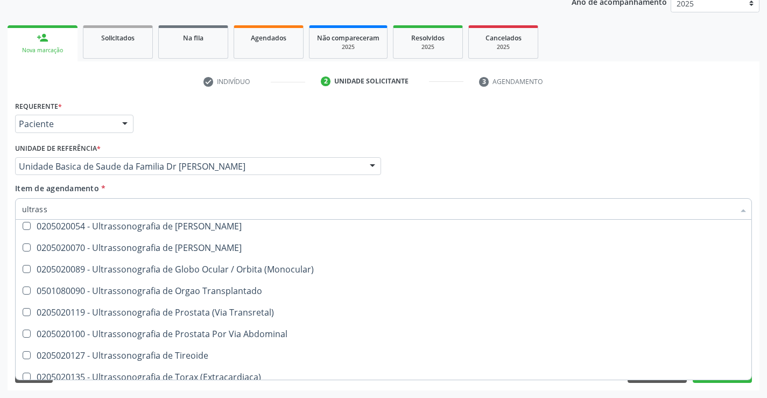
scroll to position [336, 0]
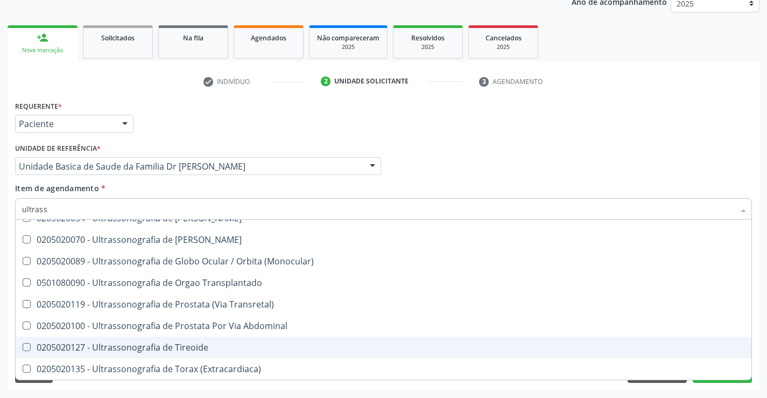
click at [765, 325] on div "Acompanhamento Acompanhe a situação das marcações correntes e finalizadas Relat…" at bounding box center [383, 161] width 767 height 474
checkbox X "true"
checkbox Total "false"
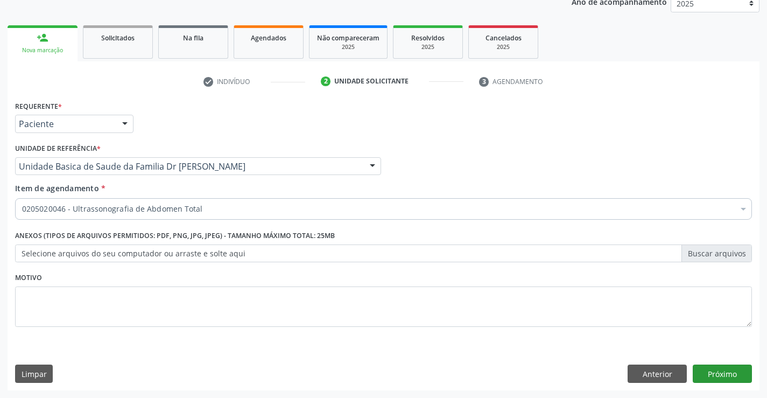
scroll to position [0, 0]
click at [725, 376] on button "Próximo" at bounding box center [722, 374] width 59 height 18
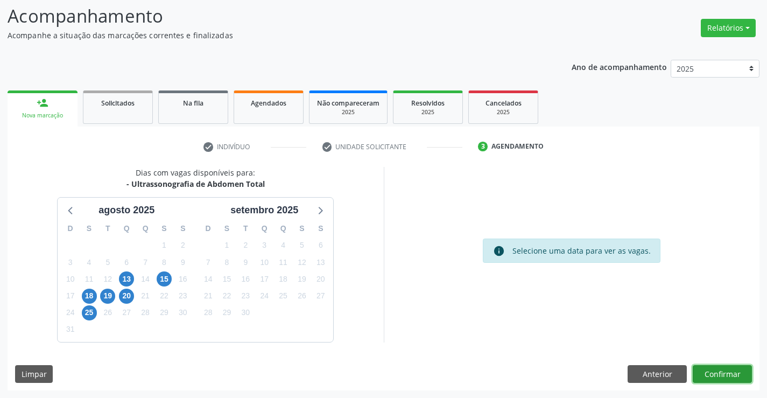
click at [724, 375] on button "Confirmar" at bounding box center [722, 374] width 59 height 18
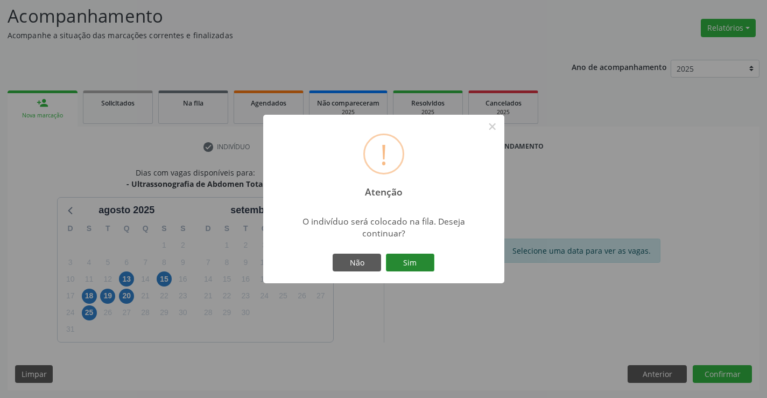
click at [415, 263] on button "Sim" at bounding box center [410, 263] width 48 height 18
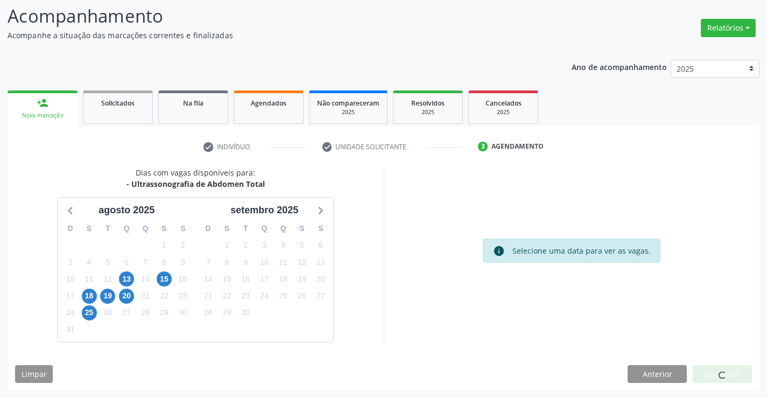
scroll to position [0, 0]
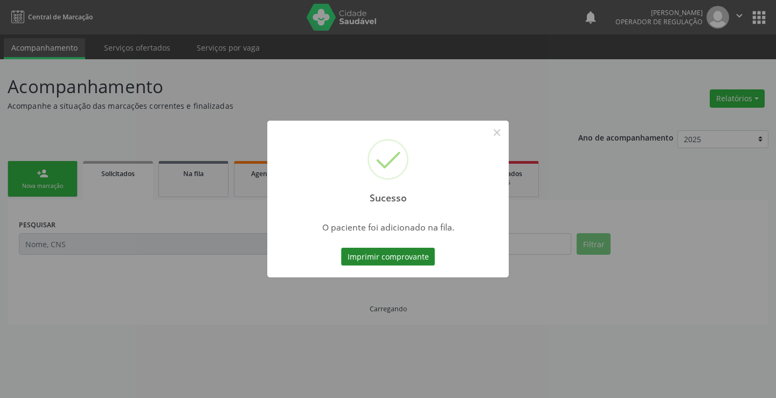
click at [421, 259] on button "Imprimir comprovante" at bounding box center [388, 257] width 94 height 18
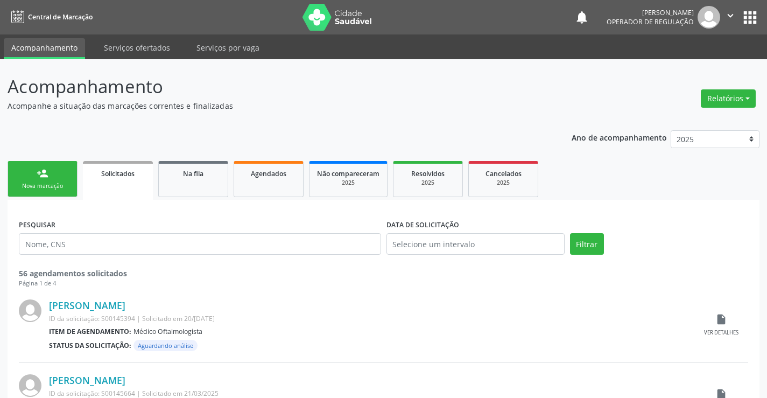
click at [40, 177] on div "person_add" at bounding box center [43, 174] width 12 height 12
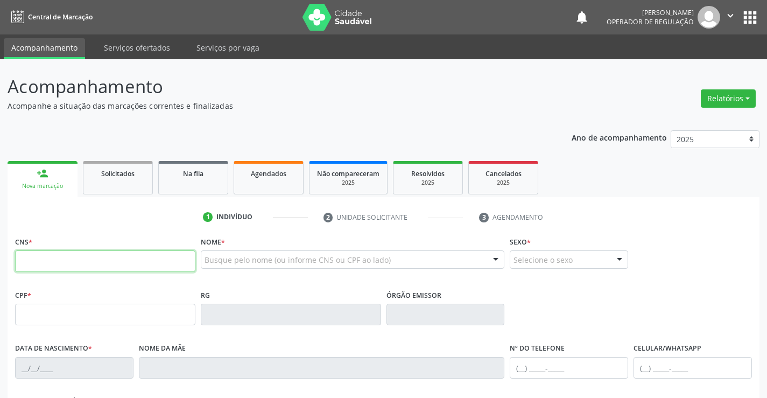
click at [44, 259] on input "text" at bounding box center [105, 261] width 180 height 22
type input "700 5031 3564 3956"
type input "0947706542"
type input "05/05/1976"
type input "(74) 98130-2901"
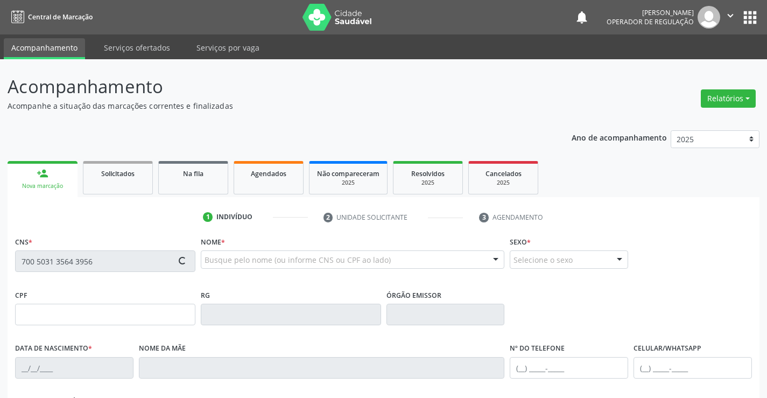
type input "(74) 98130-2901"
type input "SN"
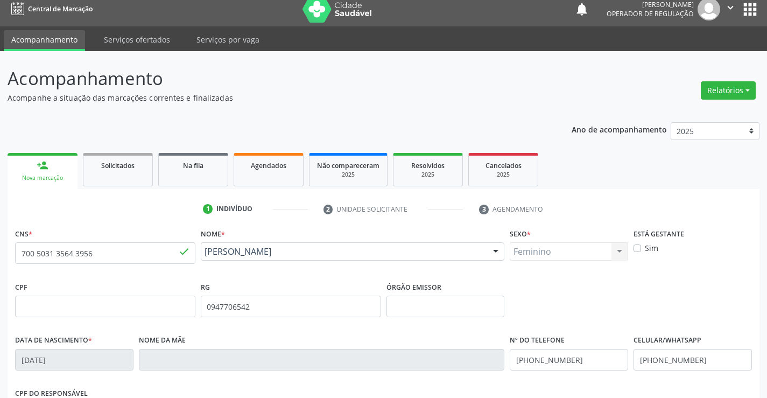
scroll to position [186, 0]
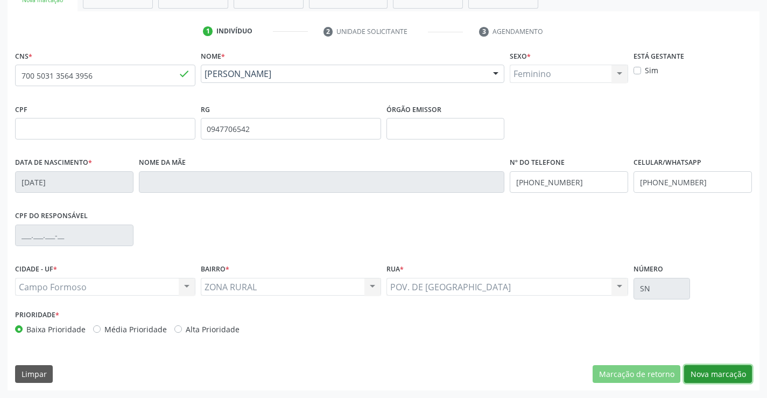
click at [719, 370] on button "Nova marcação" at bounding box center [719, 374] width 68 height 18
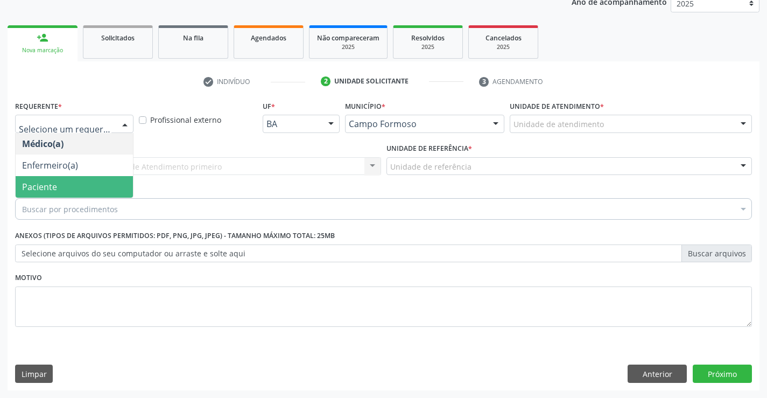
click at [54, 186] on span "Paciente" at bounding box center [39, 187] width 35 height 12
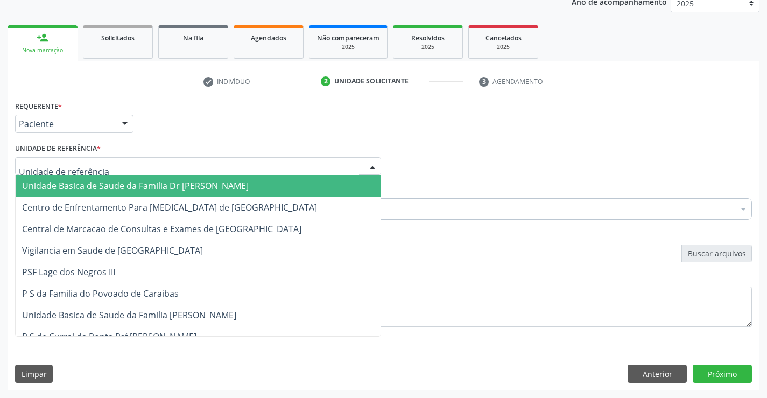
click at [88, 183] on span "Unidade Basica de Saude da Familia Dr [PERSON_NAME]" at bounding box center [135, 186] width 227 height 12
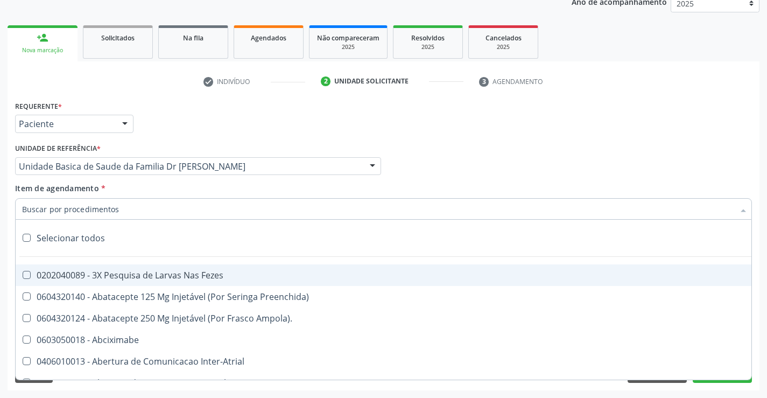
type input "v"
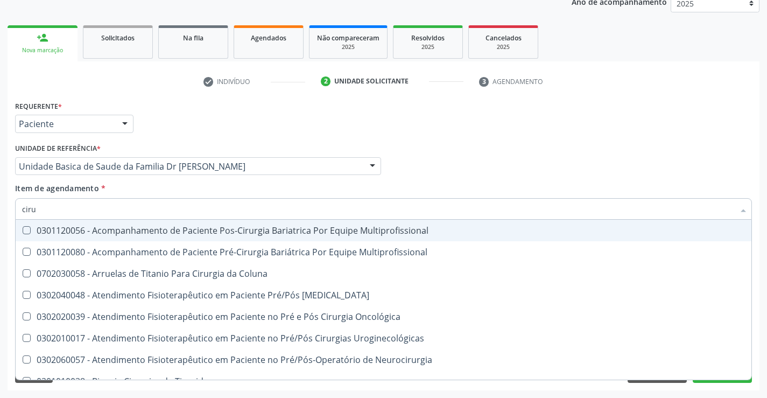
type input "cirur"
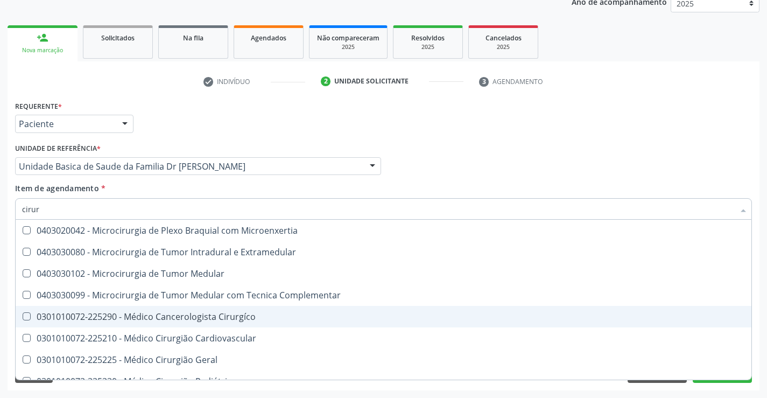
scroll to position [1777, 0]
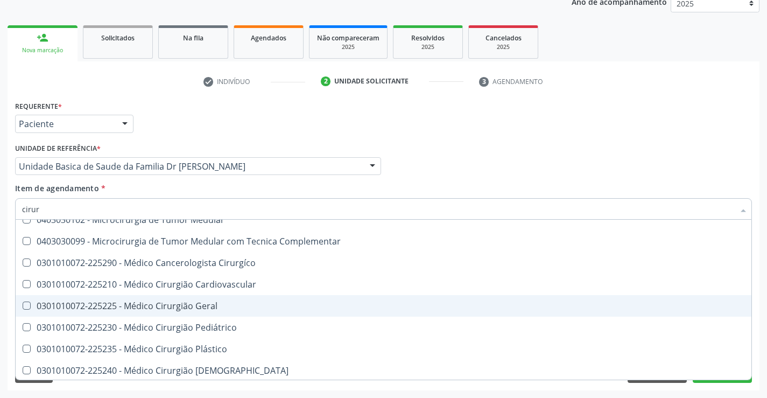
click at [211, 307] on div "0301010072-225225 - Médico Cirurgião Geral" at bounding box center [383, 306] width 723 height 9
checkbox Geral "true"
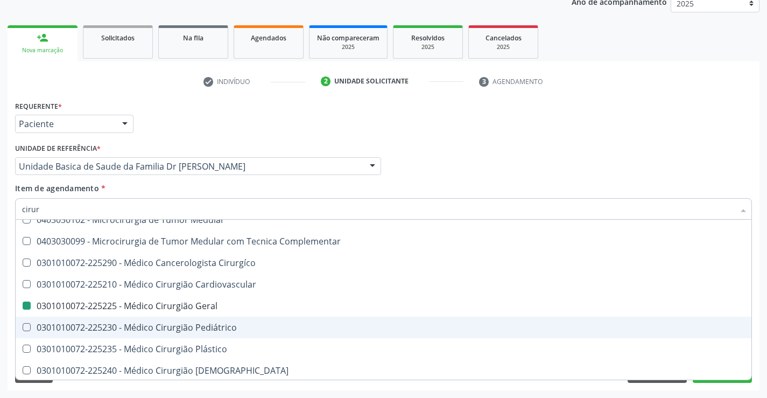
click at [763, 333] on div "Acompanhamento Acompanhe a situação das marcações correntes e finalizadas Relat…" at bounding box center [383, 161] width 767 height 474
checkbox Multiprofissional "true"
checkbox Geral "false"
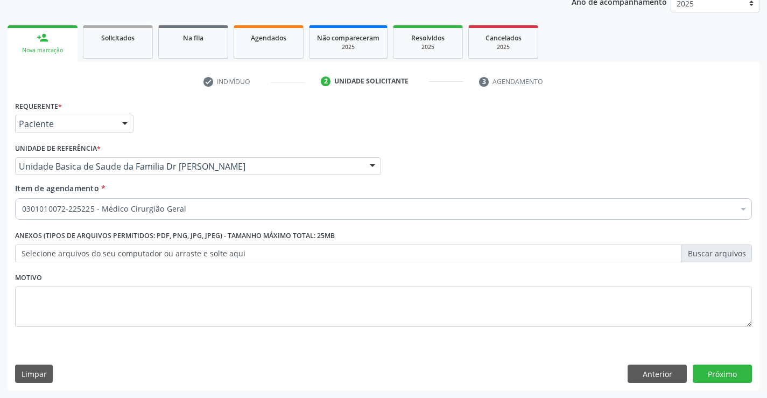
scroll to position [0, 0]
click at [717, 370] on button "Próximo" at bounding box center [722, 374] width 59 height 18
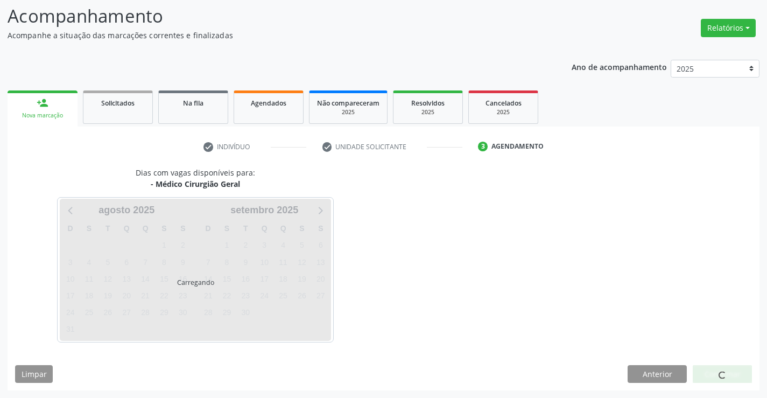
scroll to position [71, 0]
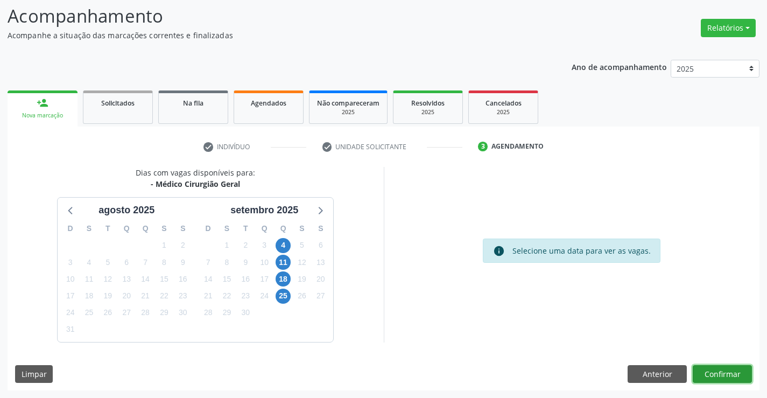
click at [717, 369] on button "Confirmar" at bounding box center [722, 374] width 59 height 18
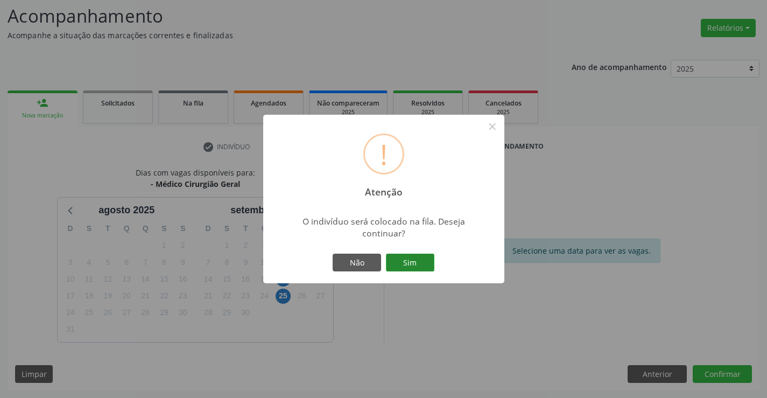
click at [408, 262] on button "Sim" at bounding box center [410, 263] width 48 height 18
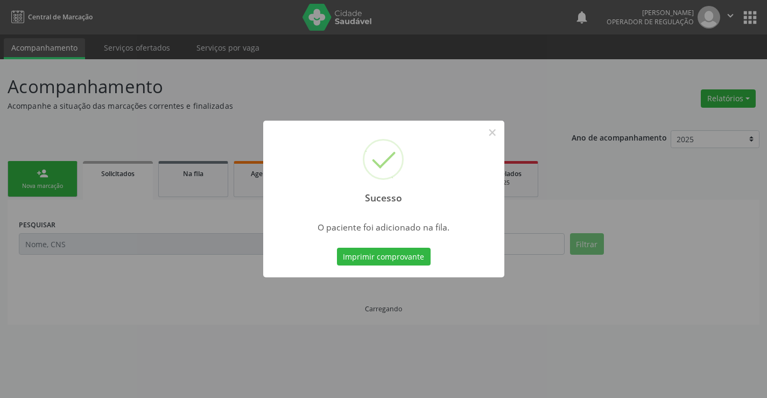
scroll to position [0, 0]
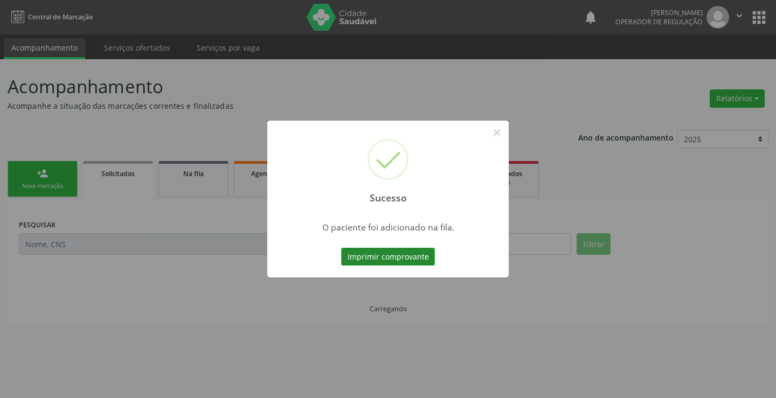
click at [417, 261] on button "Imprimir comprovante" at bounding box center [388, 257] width 94 height 18
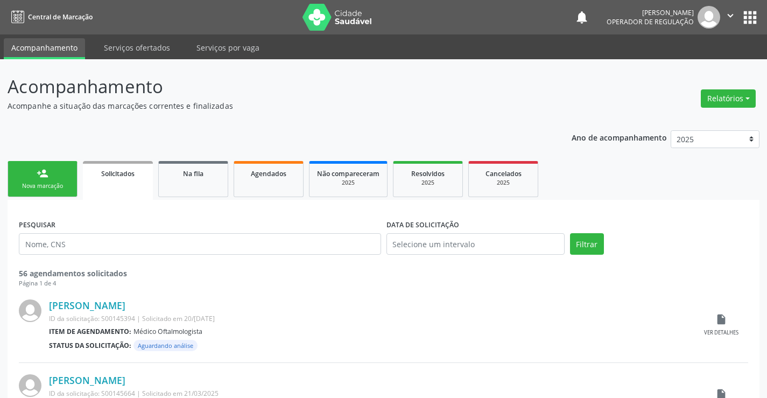
click at [51, 169] on link "person_add Nova marcação" at bounding box center [43, 179] width 70 height 36
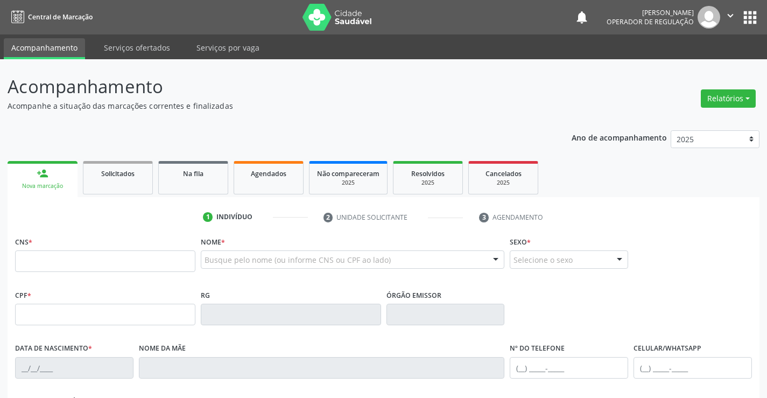
click at [732, 15] on icon "" at bounding box center [731, 16] width 12 height 12
click at [715, 64] on link "Sair" at bounding box center [703, 65] width 74 height 15
click at [71, 263] on input "text" at bounding box center [105, 261] width 180 height 22
click at [58, 264] on input "text" at bounding box center [105, 261] width 180 height 22
type input "700 3004 1618 7740"
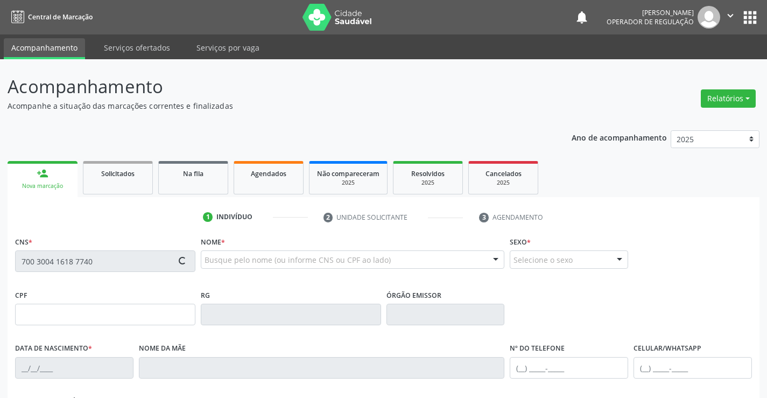
type input "2075365628"
type input "2[DATE]"
type input "[PHONE_NUMBER]"
type input "431.095.511-87"
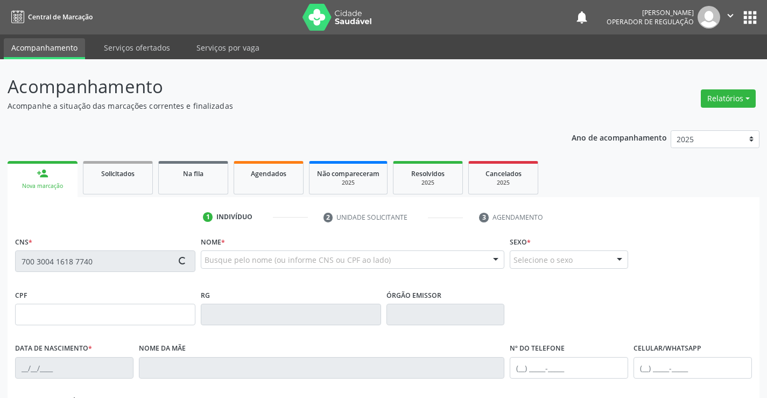
type input "s/n"
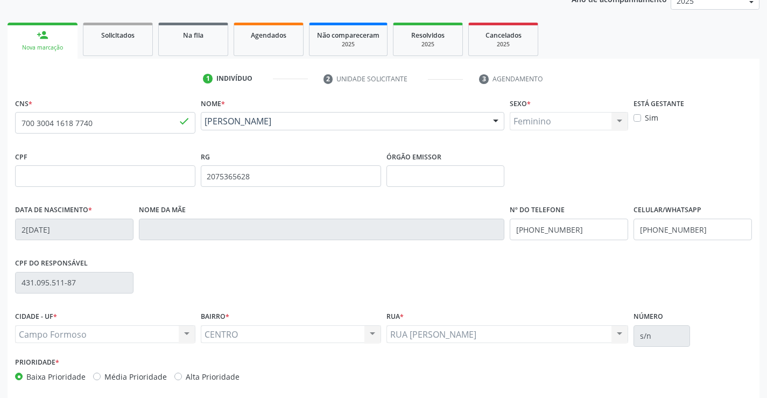
scroll to position [186, 0]
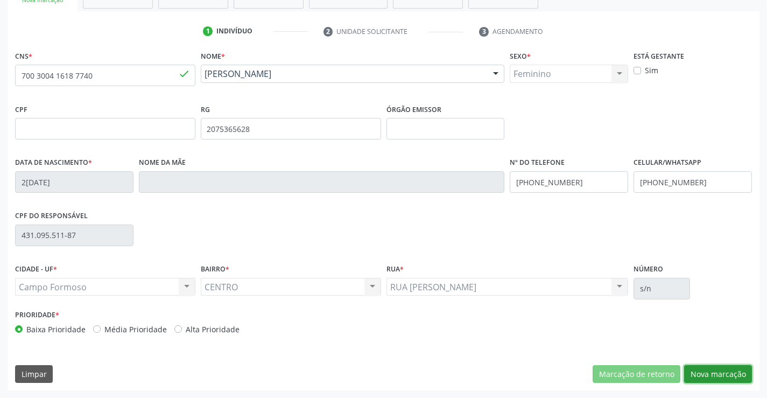
click at [717, 370] on button "Nova marcação" at bounding box center [719, 374] width 68 height 18
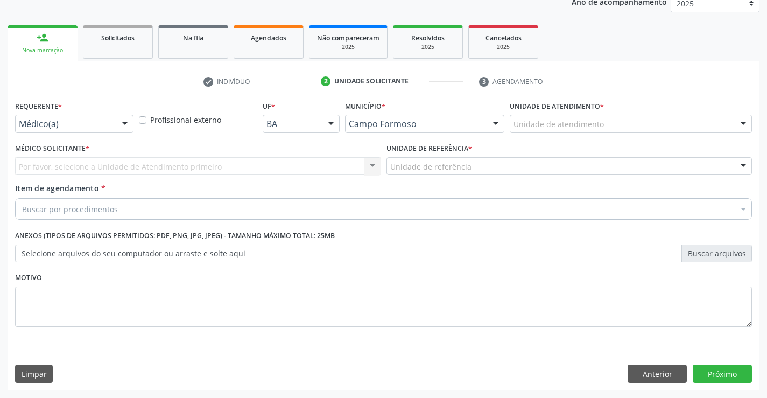
scroll to position [136, 0]
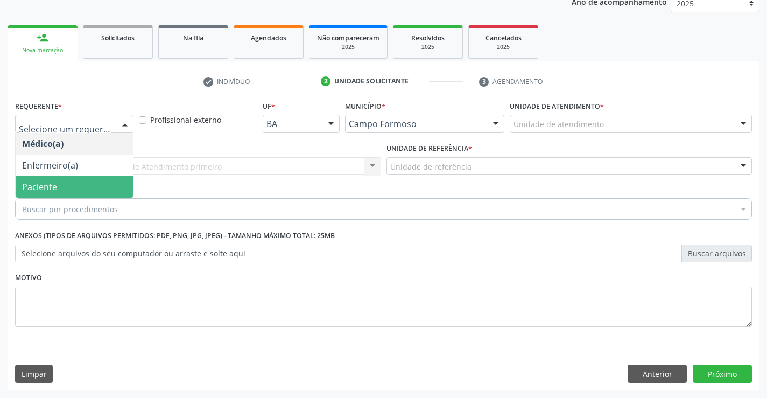
click at [53, 182] on span "Paciente" at bounding box center [39, 187] width 35 height 12
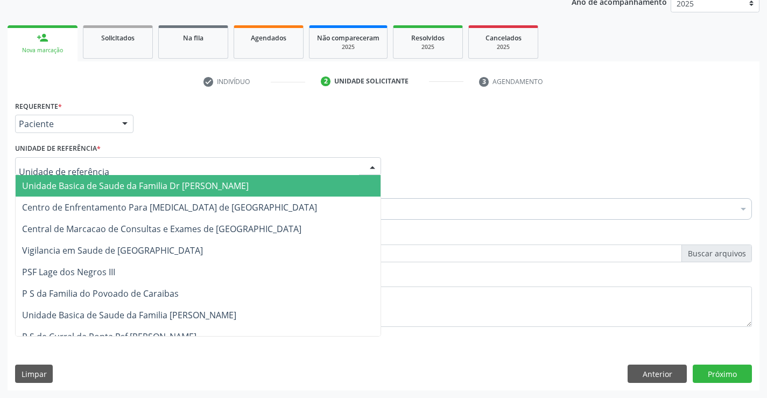
click at [97, 185] on span "Unidade Basica de Saude da Familia Dr [PERSON_NAME]" at bounding box center [135, 186] width 227 height 12
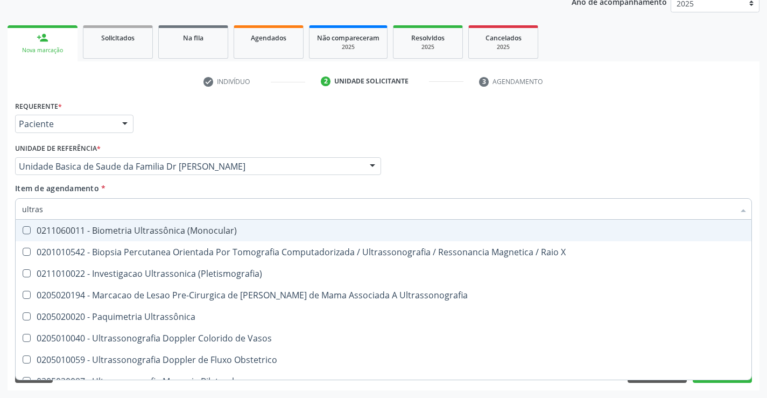
type input "ultrass"
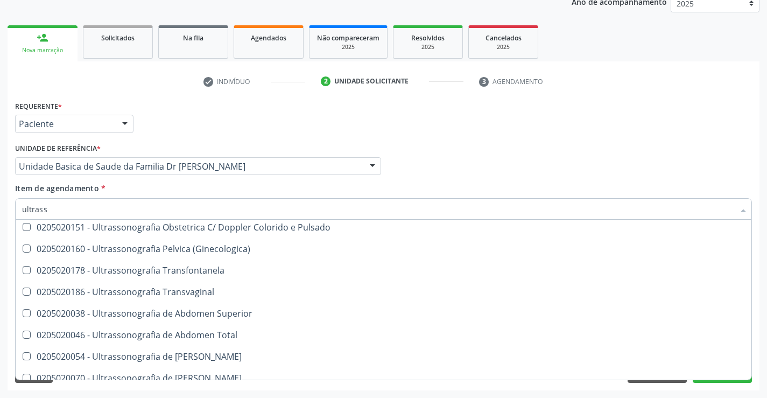
scroll to position [215, 0]
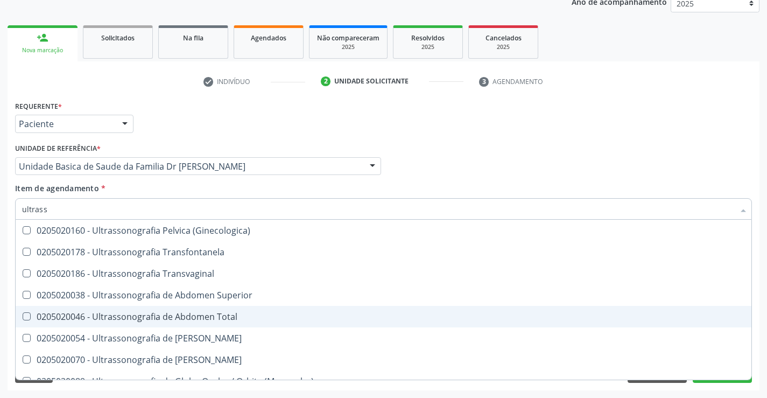
click at [232, 316] on div "0205020046 - Ultrassonografia de Abdomen Total" at bounding box center [383, 316] width 723 height 9
checkbox Total "true"
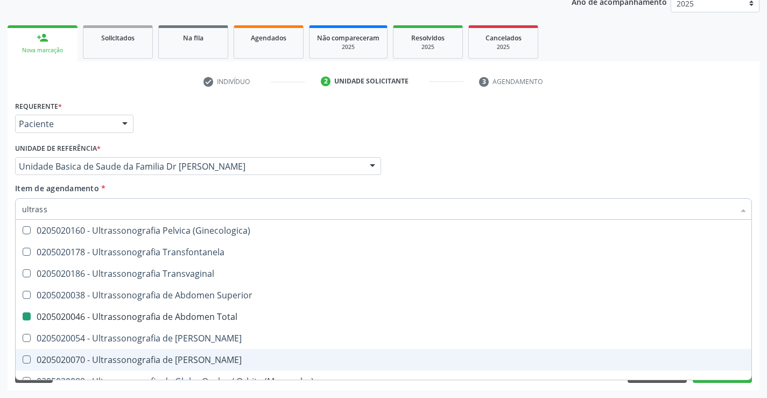
click at [762, 347] on div "Acompanhamento Acompanhe a situação das marcações correntes e finalizadas Relat…" at bounding box center [383, 161] width 767 height 474
checkbox X "true"
checkbox Total "false"
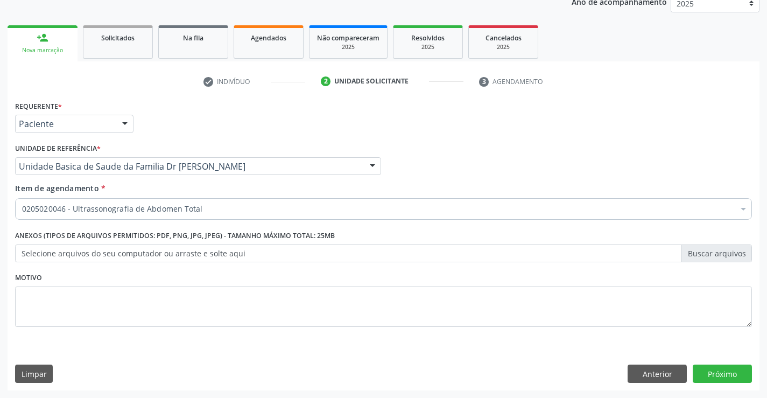
scroll to position [0, 0]
click at [713, 372] on button "Próximo" at bounding box center [722, 374] width 59 height 18
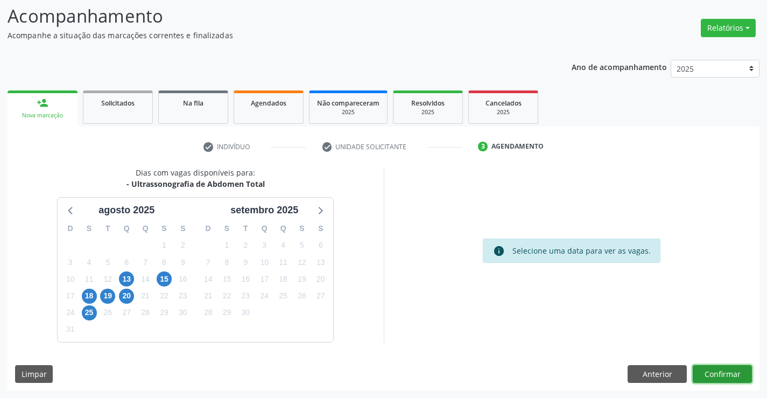
click at [713, 372] on button "Confirmar" at bounding box center [722, 374] width 59 height 18
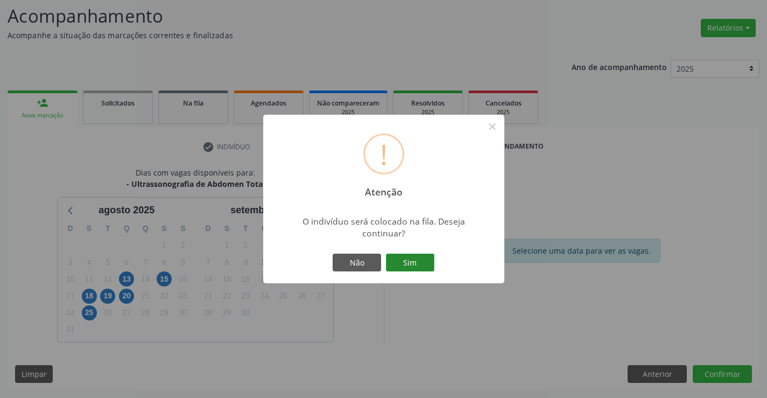
click at [409, 262] on button "Sim" at bounding box center [410, 263] width 48 height 18
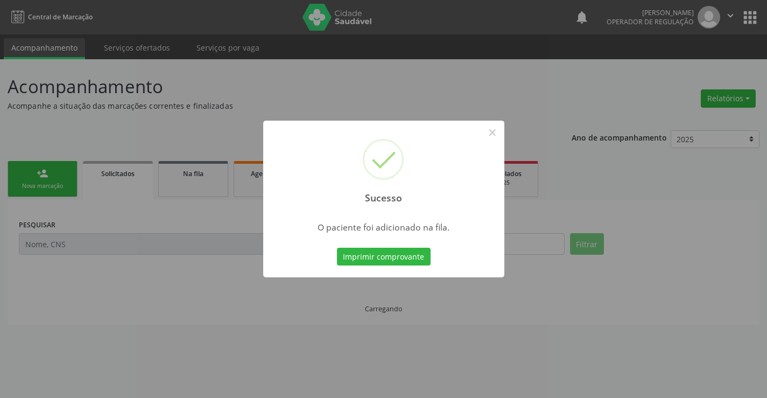
scroll to position [0, 0]
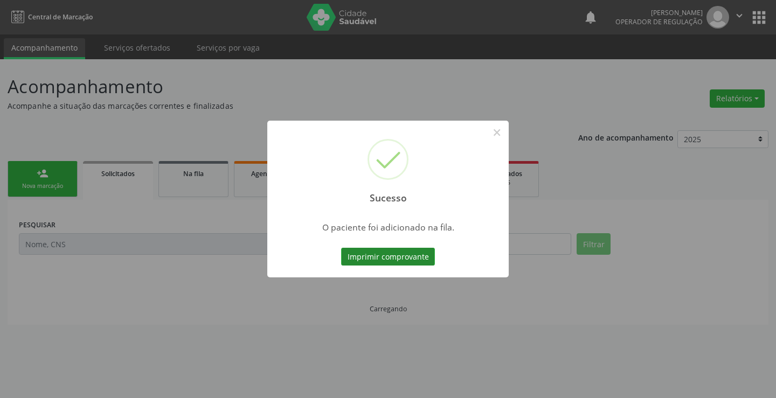
click at [400, 257] on button "Imprimir comprovante" at bounding box center [388, 257] width 94 height 18
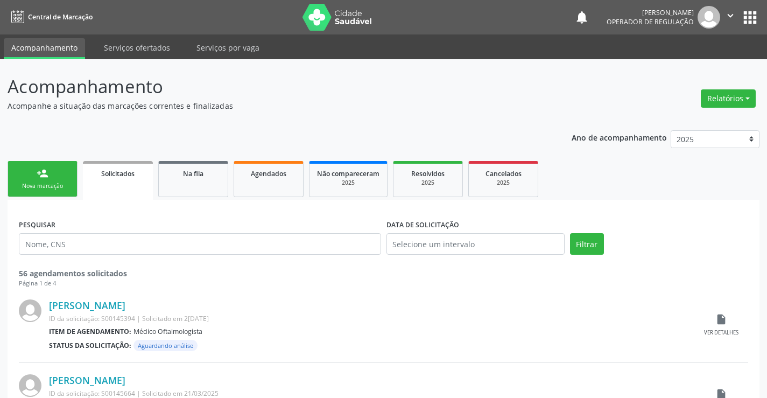
click at [46, 178] on div "person_add" at bounding box center [43, 174] width 12 height 12
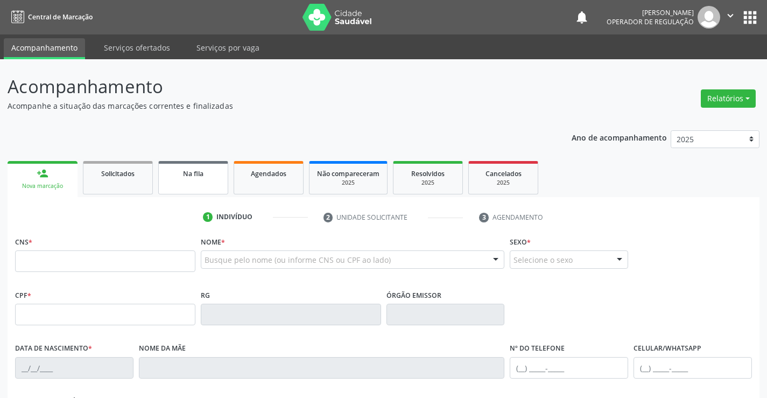
click at [205, 179] on link "Na fila" at bounding box center [193, 177] width 70 height 33
select select "7"
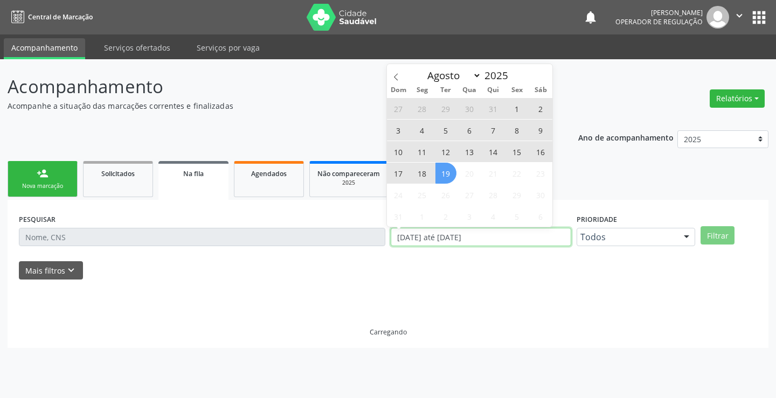
drag, startPoint x: 496, startPoint y: 238, endPoint x: 387, endPoint y: 243, distance: 109.0
click at [387, 243] on div "PESQUISAR DATA DE SOLICITAÇÃO 0[DATE] até 1[DATE] Prioridade Todos Todos Baixa …" at bounding box center [387, 232] width 743 height 42
type input "2023"
select select "0"
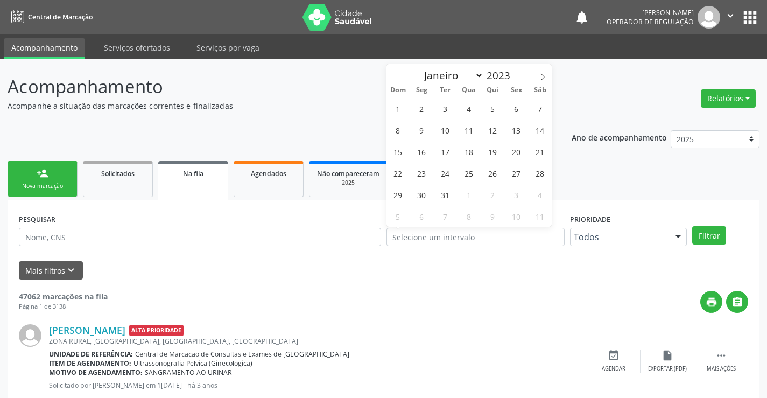
click at [45, 180] on link "person_add Nova marcação" at bounding box center [43, 179] width 70 height 36
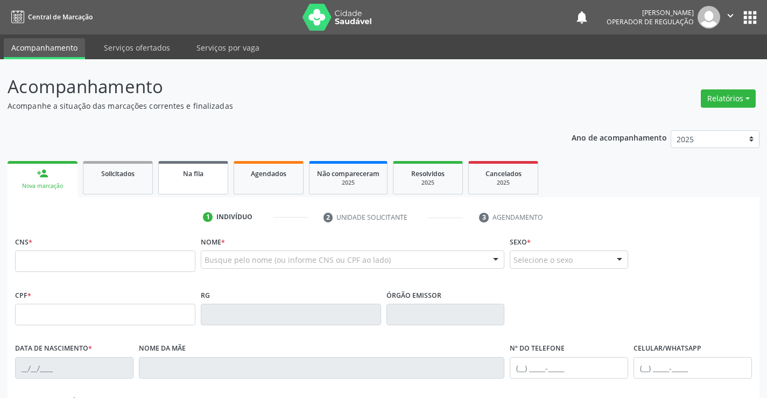
click at [200, 176] on span "Na fila" at bounding box center [193, 173] width 20 height 9
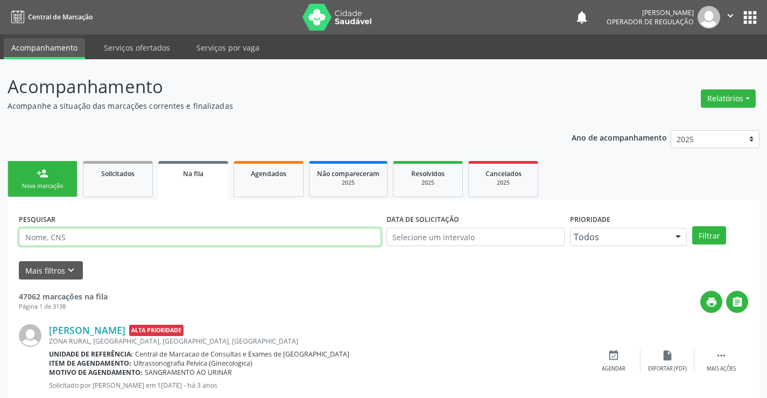
click at [59, 232] on input "text" at bounding box center [200, 237] width 362 height 18
type input "700300416187740"
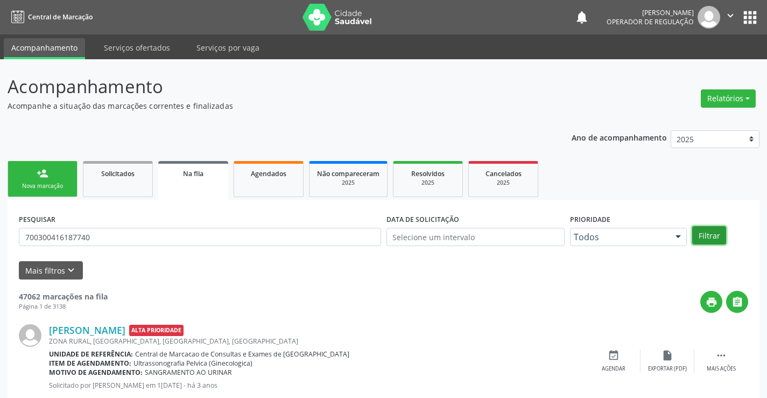
click at [715, 238] on button "Filtrar" at bounding box center [710, 235] width 34 height 18
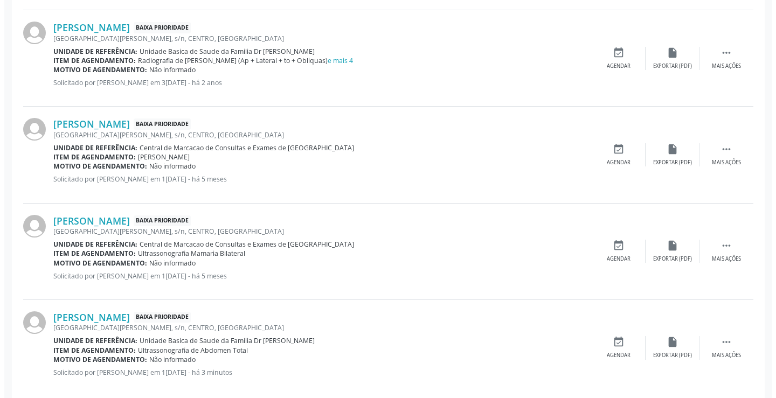
scroll to position [425, 0]
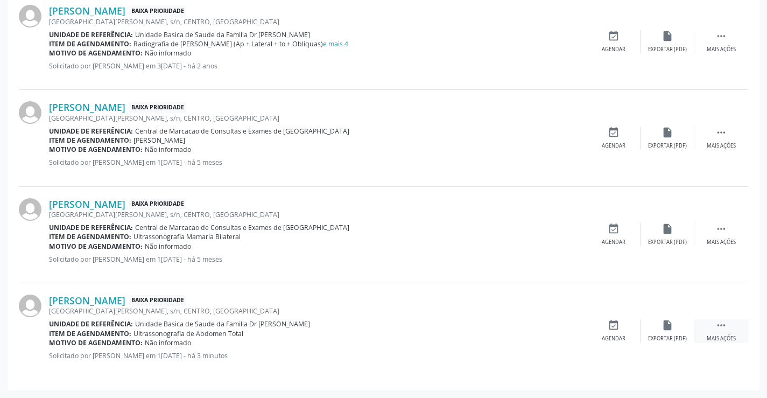
click at [723, 325] on icon "" at bounding box center [722, 325] width 12 height 12
click at [615, 323] on icon "cancel" at bounding box center [614, 325] width 12 height 12
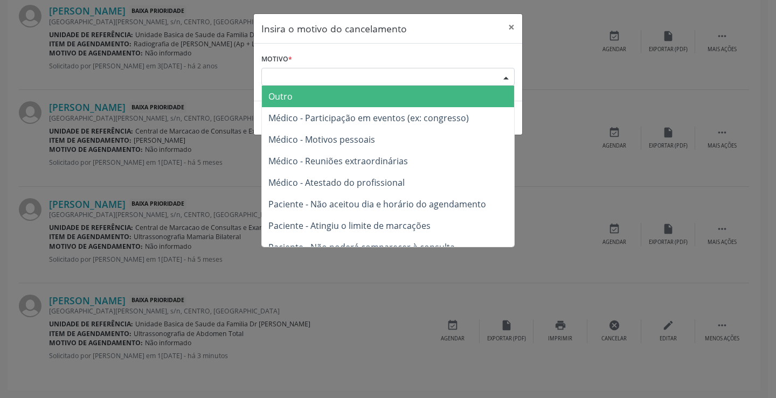
click at [335, 76] on div "Escolha o motivo" at bounding box center [387, 77] width 253 height 18
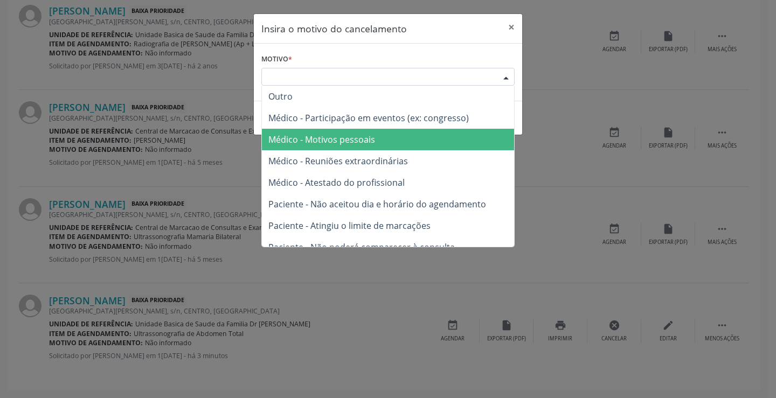
click at [349, 142] on span "Médico - Motivos pessoais" at bounding box center [321, 140] width 107 height 12
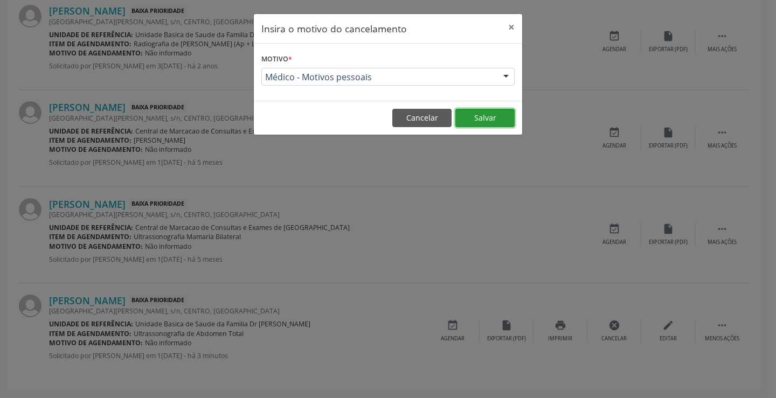
click at [492, 115] on button "Salvar" at bounding box center [484, 118] width 59 height 18
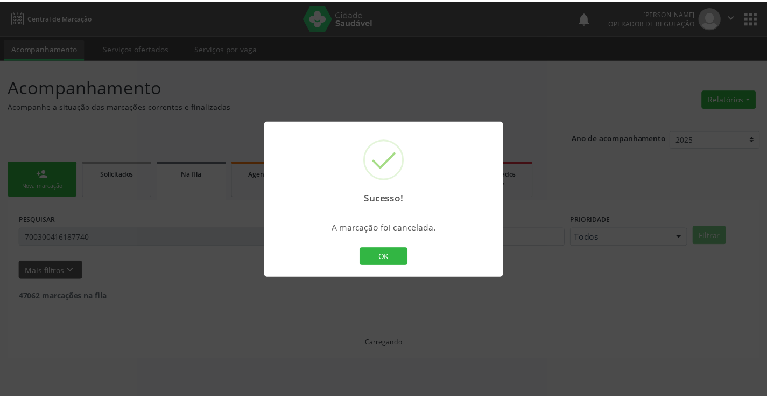
scroll to position [0, 0]
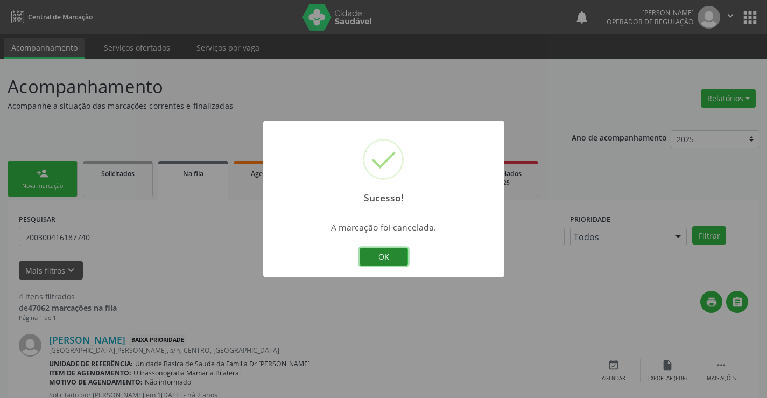
click at [379, 255] on button "OK" at bounding box center [384, 257] width 48 height 18
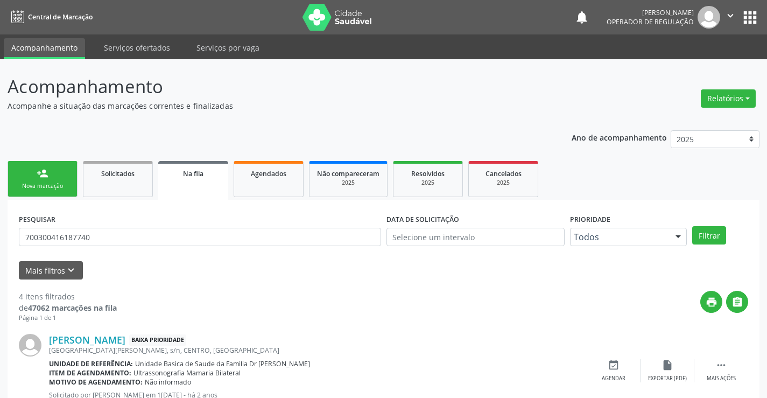
click at [43, 170] on div "person_add" at bounding box center [43, 174] width 12 height 12
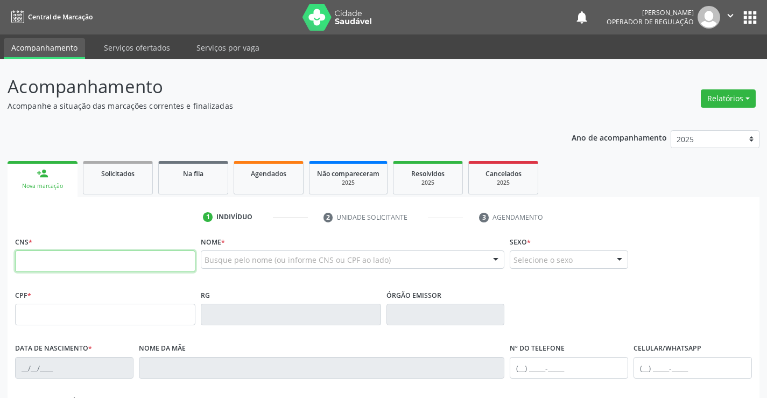
click at [30, 259] on input "text" at bounding box center [105, 261] width 180 height 22
click at [69, 266] on input "text" at bounding box center [105, 261] width 180 height 22
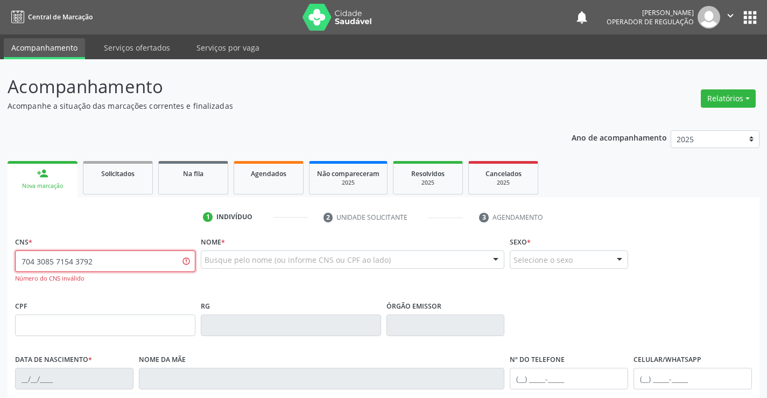
type input "704 3085 7154 3792"
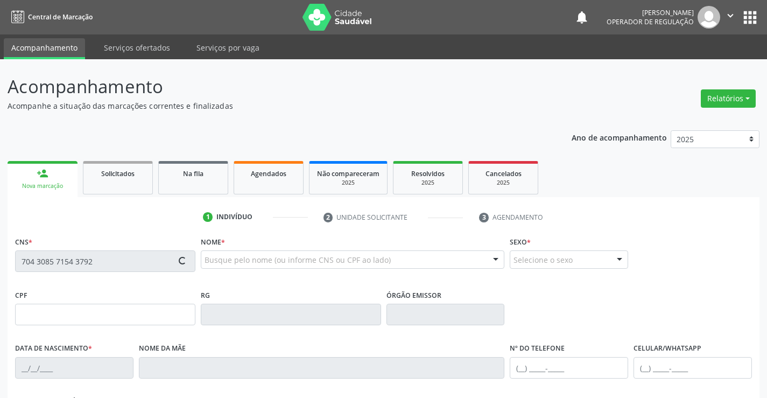
type input "2[DATE]"
type input "S/N"
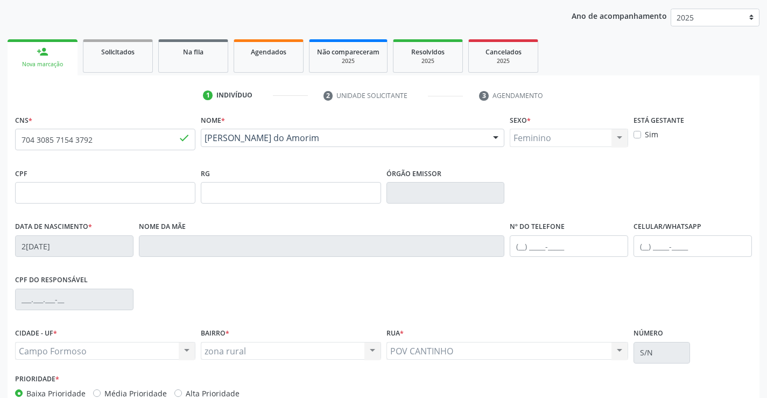
scroll to position [186, 0]
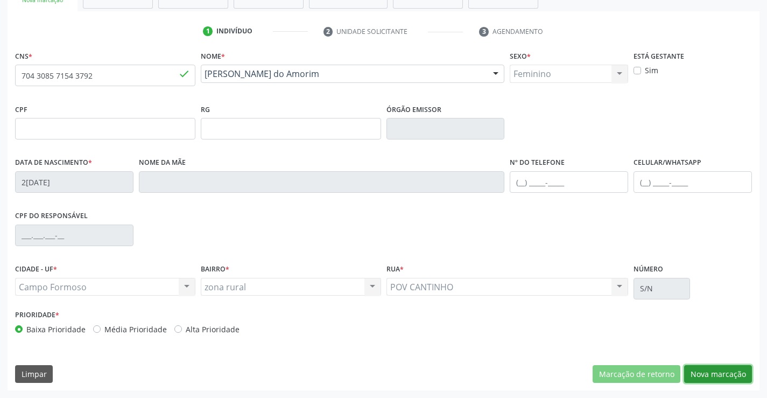
click at [713, 369] on button "Nova marcação" at bounding box center [719, 374] width 68 height 18
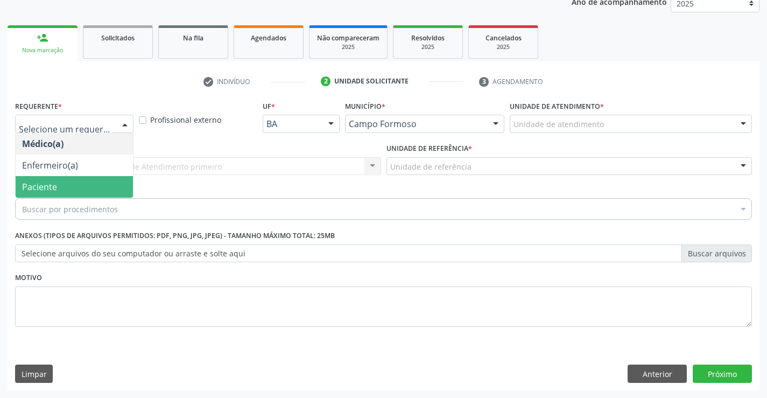
click at [50, 183] on span "Paciente" at bounding box center [39, 187] width 35 height 12
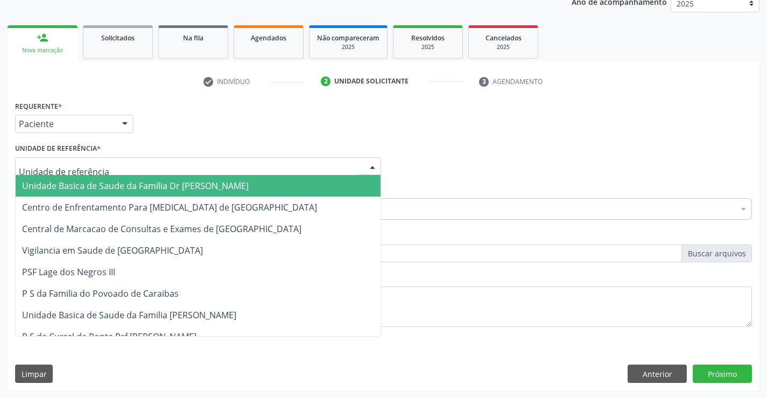
click at [85, 188] on span "Unidade Basica de Saude da Familia Dr [PERSON_NAME]" at bounding box center [135, 186] width 227 height 12
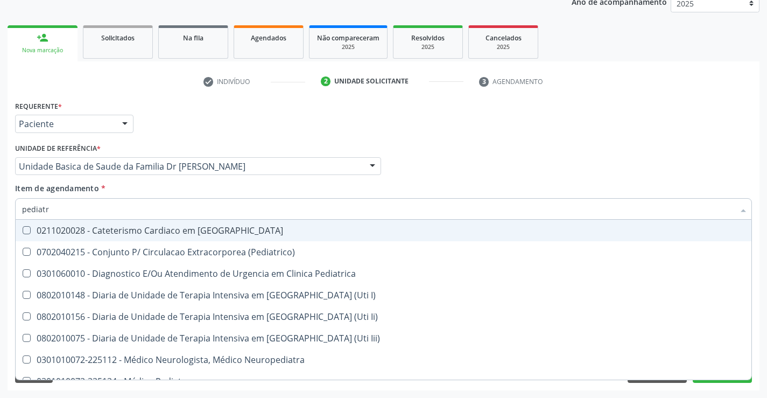
type input "pediatra"
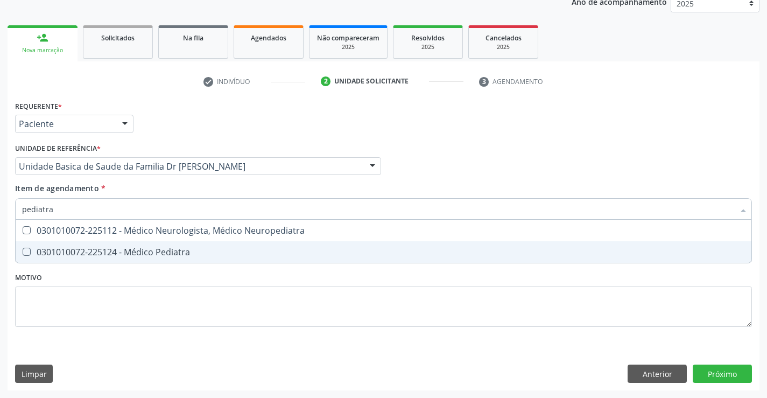
click at [144, 249] on div "0301010072-225124 - Médico Pediatra" at bounding box center [383, 252] width 723 height 9
checkbox Pediatra "true"
click at [721, 369] on div "Requerente * Paciente Médico(a) Enfermeiro(a) Paciente Nenhum resultado encontr…" at bounding box center [384, 244] width 752 height 292
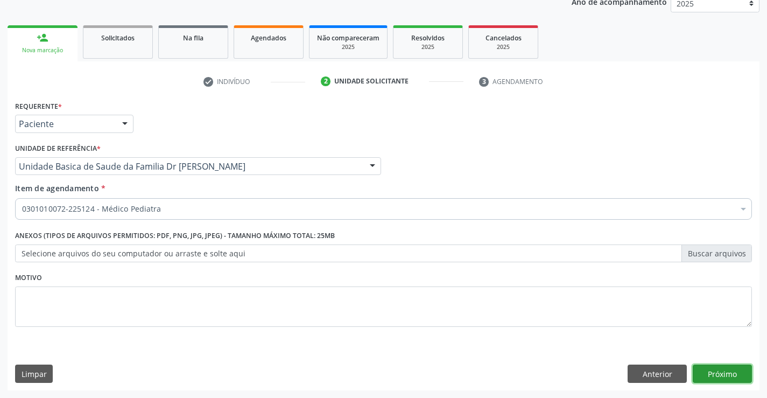
click at [721, 371] on button "Próximo" at bounding box center [722, 374] width 59 height 18
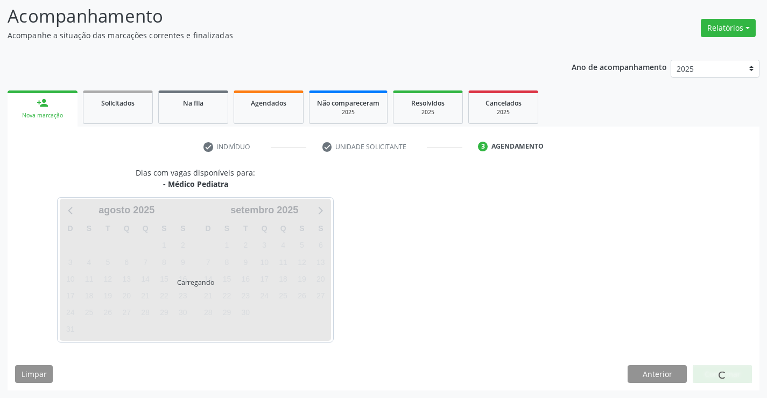
scroll to position [71, 0]
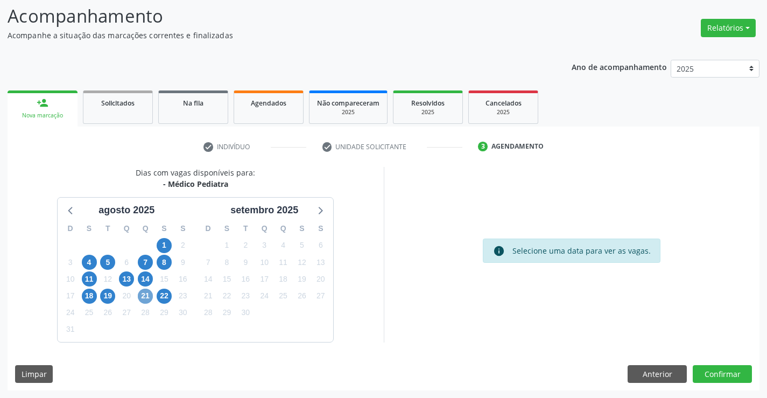
click at [146, 295] on span "21" at bounding box center [145, 296] width 15 height 15
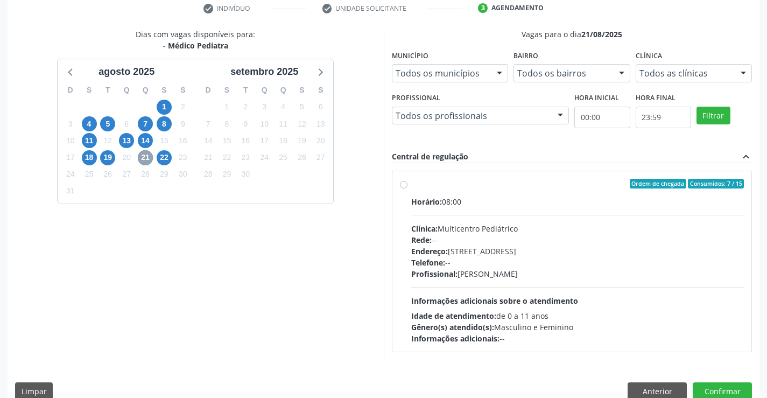
scroll to position [226, 0]
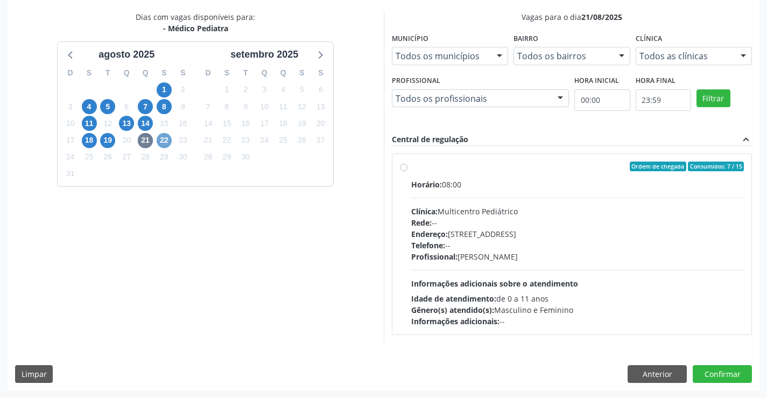
click at [166, 139] on span "22" at bounding box center [164, 140] width 15 height 15
click at [482, 174] on label "Ordem de chegada Consumidos: 6 / 15 Horário: 07:00 Clínica: Multicentro Pediátr…" at bounding box center [577, 244] width 333 height 165
click at [408, 171] on input "Ordem de chegada Consumidos: 6 / 15 Horário: 07:00 Clínica: Multicentro Pediátr…" at bounding box center [404, 167] width 8 height 10
radio input "true"
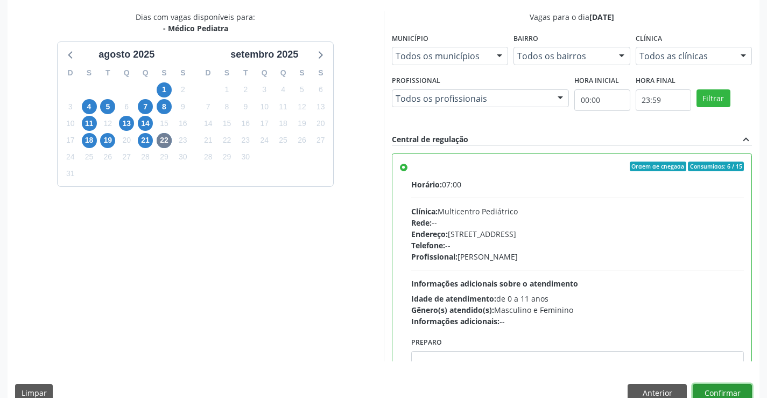
click at [718, 388] on button "Confirmar" at bounding box center [722, 393] width 59 height 18
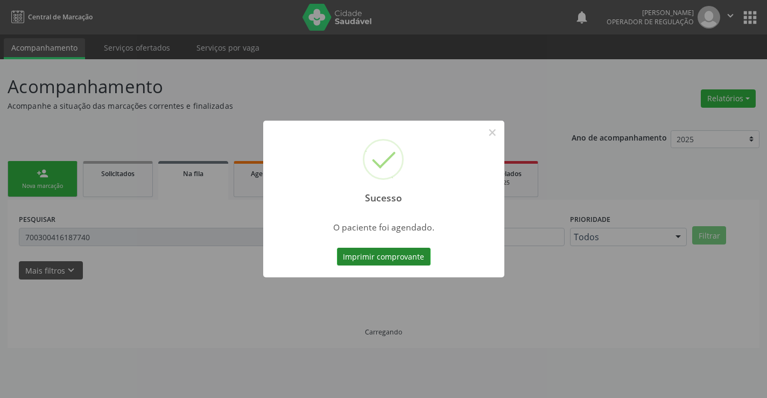
scroll to position [0, 0]
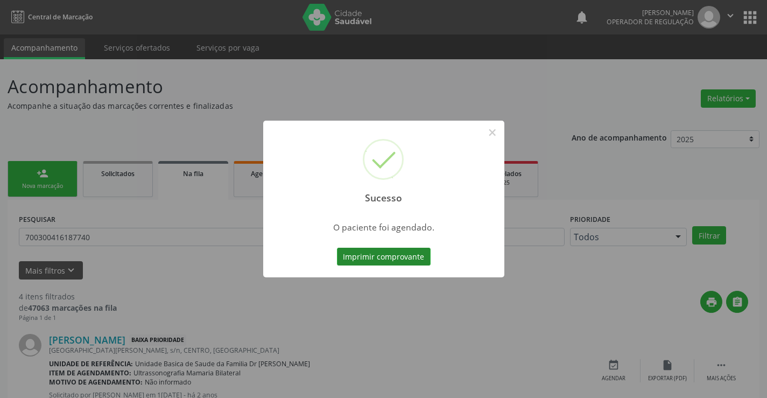
click at [380, 256] on button "Imprimir comprovante" at bounding box center [384, 257] width 94 height 18
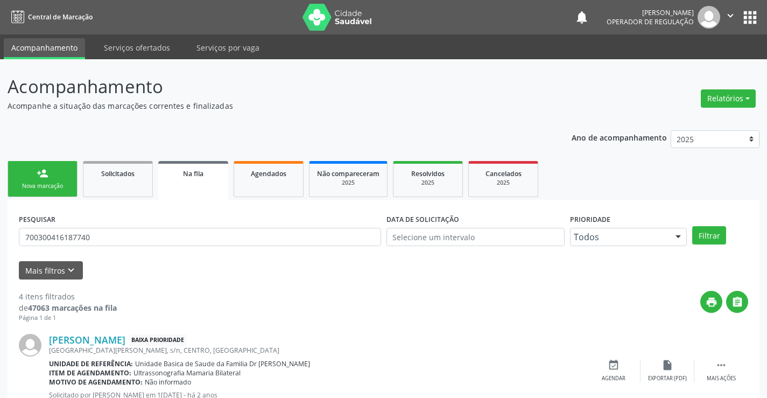
click at [55, 172] on link "person_add Nova marcação" at bounding box center [43, 179] width 70 height 36
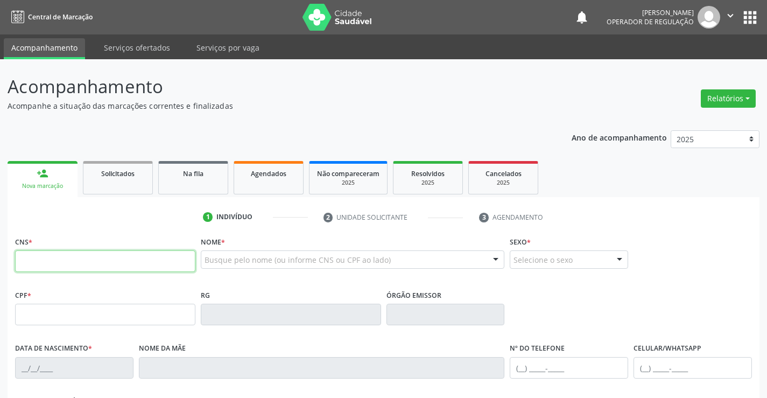
click at [59, 257] on input "text" at bounding box center [105, 261] width 180 height 22
click at [71, 264] on input "text" at bounding box center [105, 261] width 180 height 22
type input "700 5015 4806 9353"
type input "132.404.935-94"
type input "[DATE]"
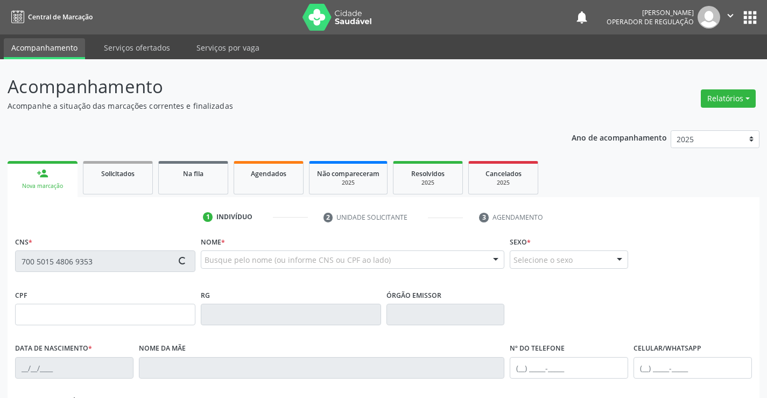
type input "[PERSON_NAME]"
type input "[PHONE_NUMBER]"
type input "S/N"
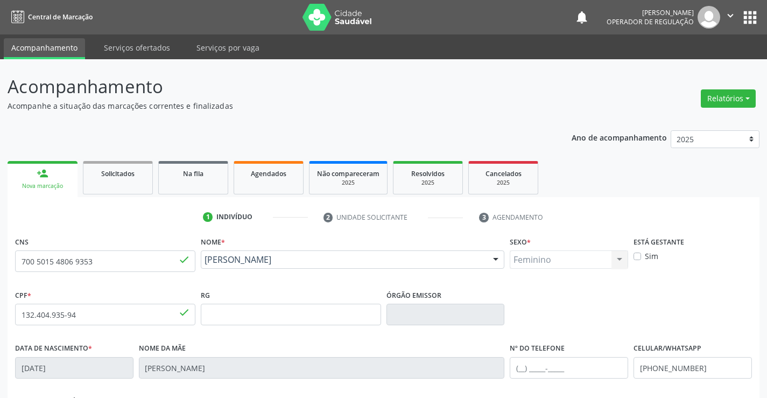
scroll to position [162, 0]
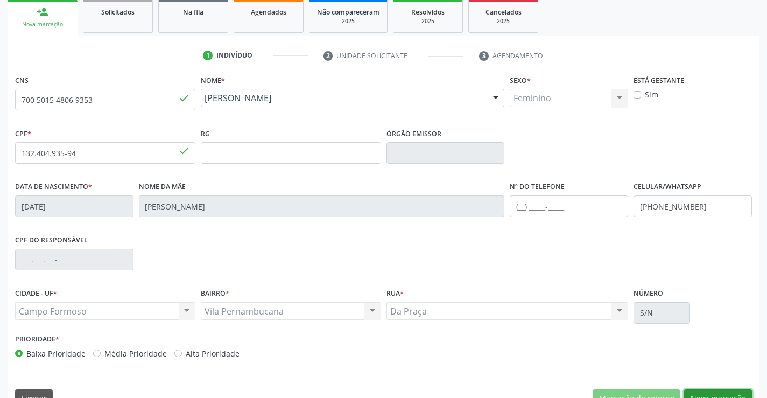
click at [720, 392] on button "Nova marcação" at bounding box center [719, 398] width 68 height 18
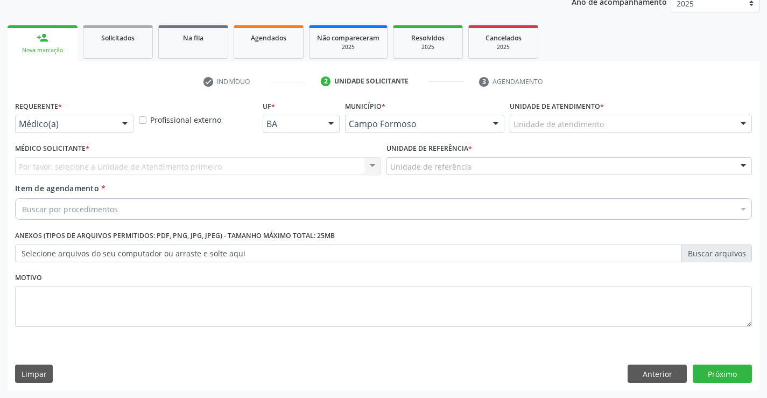
scroll to position [136, 0]
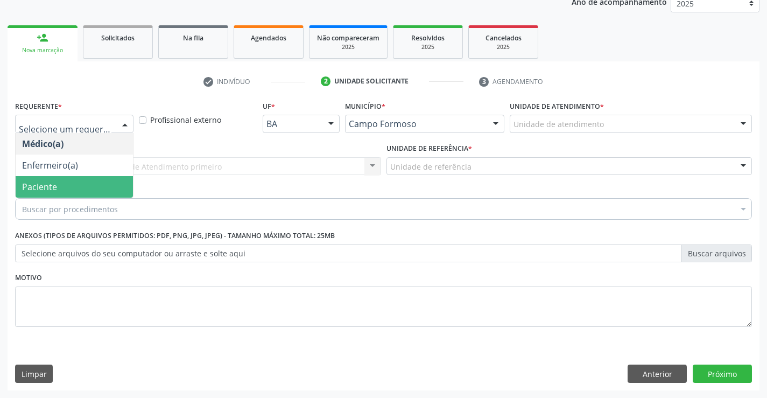
click at [65, 186] on span "Paciente" at bounding box center [74, 187] width 117 height 22
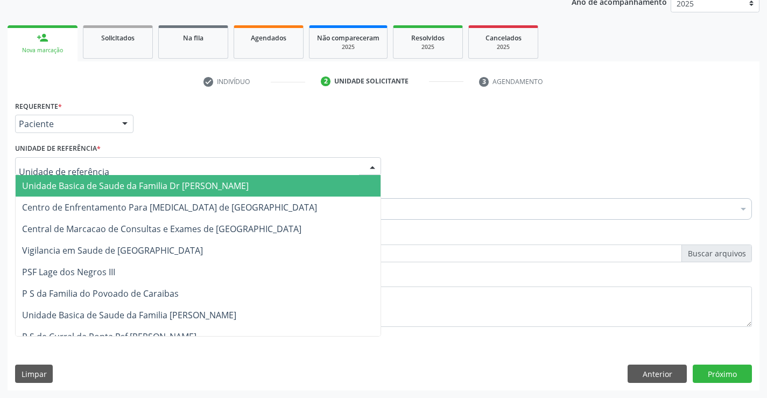
click at [124, 183] on span "Unidade Basica de Saude da Familia Dr [PERSON_NAME]" at bounding box center [135, 186] width 227 height 12
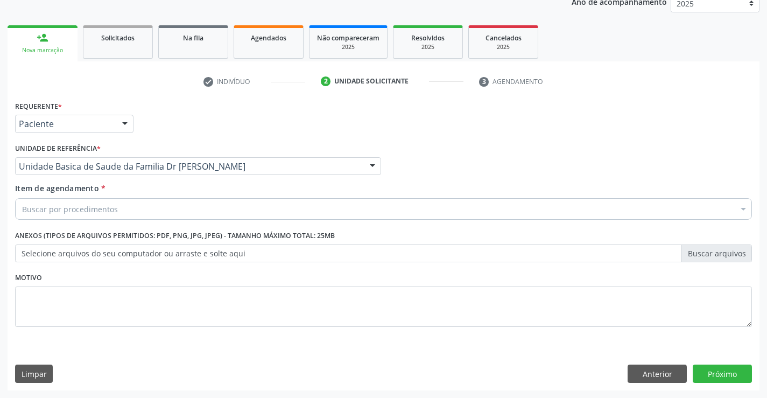
click at [142, 210] on div "Buscar por procedimentos" at bounding box center [383, 209] width 737 height 22
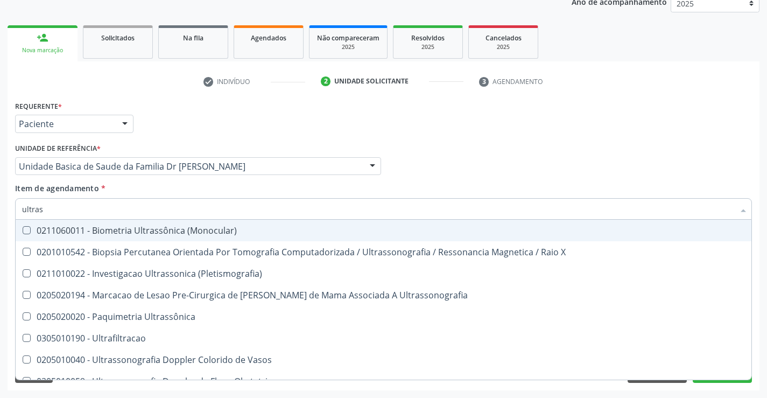
type input "ultrass"
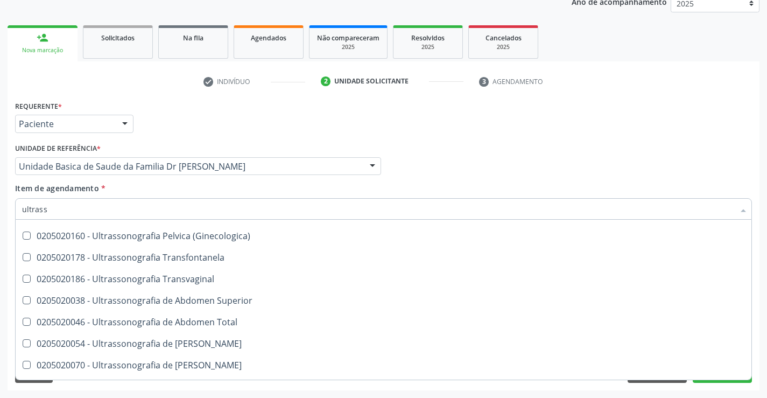
scroll to position [215, 0]
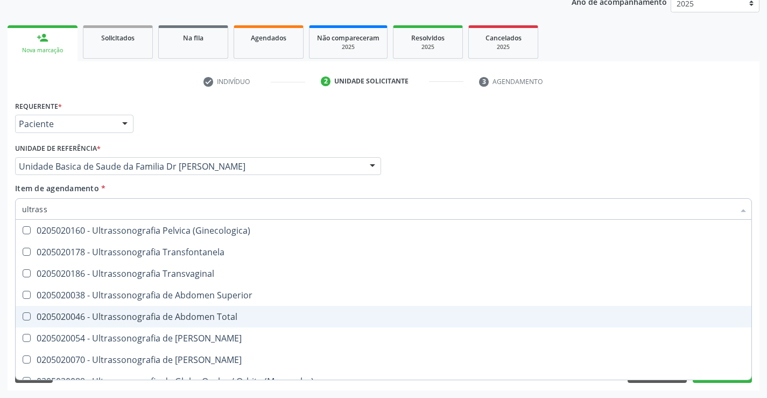
click at [245, 313] on div "0205020046 - Ultrassonografia de Abdomen Total" at bounding box center [383, 316] width 723 height 9
checkbox Total "true"
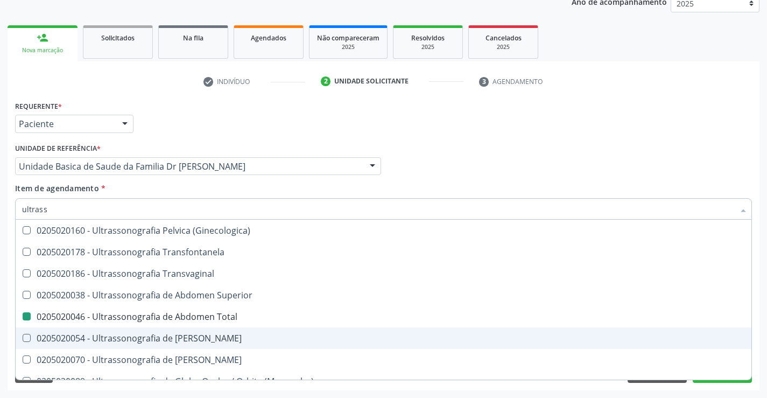
click at [759, 344] on div "Requerente * Paciente Médico(a) Enfermeiro(a) Paciente Nenhum resultado encontr…" at bounding box center [384, 244] width 752 height 292
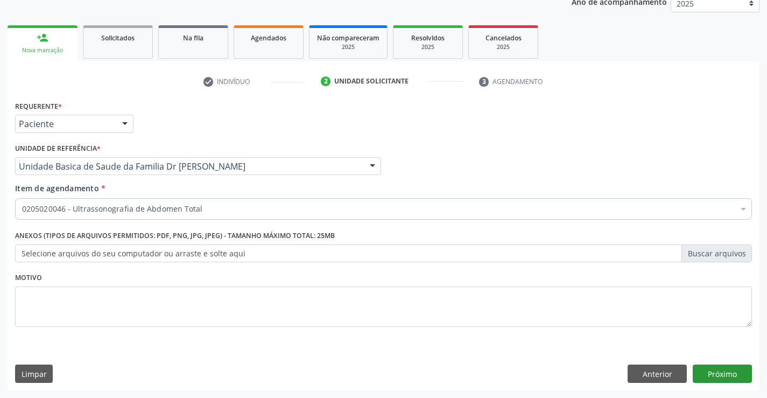
scroll to position [0, 0]
click at [710, 374] on button "Próximo" at bounding box center [722, 374] width 59 height 18
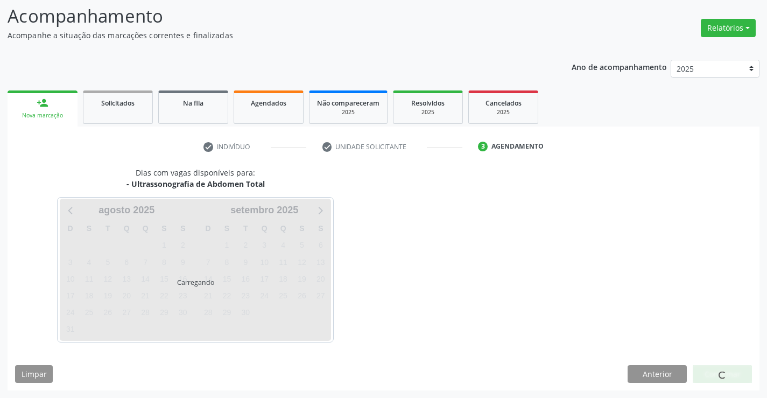
scroll to position [71, 0]
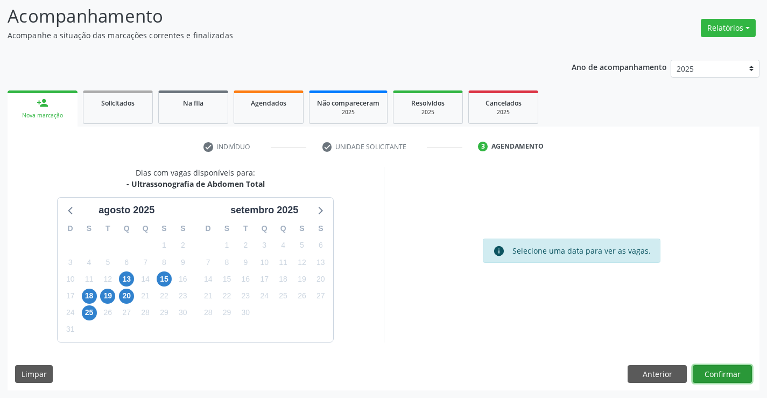
click at [718, 373] on button "Confirmar" at bounding box center [722, 374] width 59 height 18
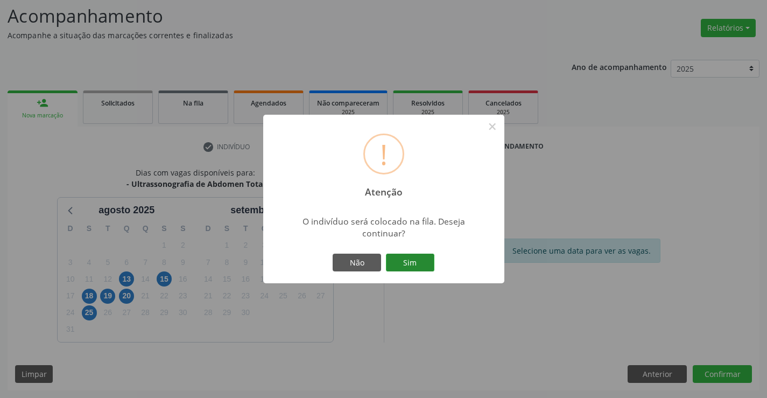
click at [410, 263] on button "Sim" at bounding box center [410, 263] width 48 height 18
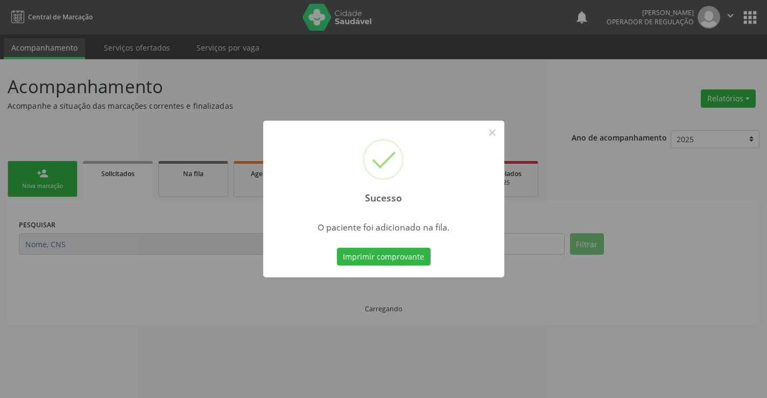
scroll to position [0, 0]
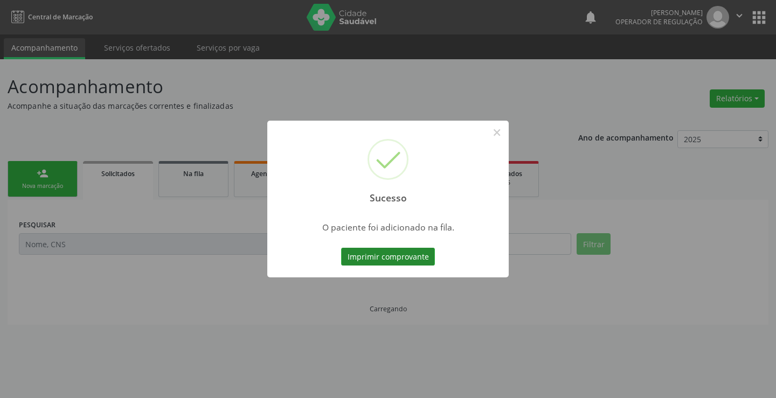
click at [406, 256] on button "Imprimir comprovante" at bounding box center [388, 257] width 94 height 18
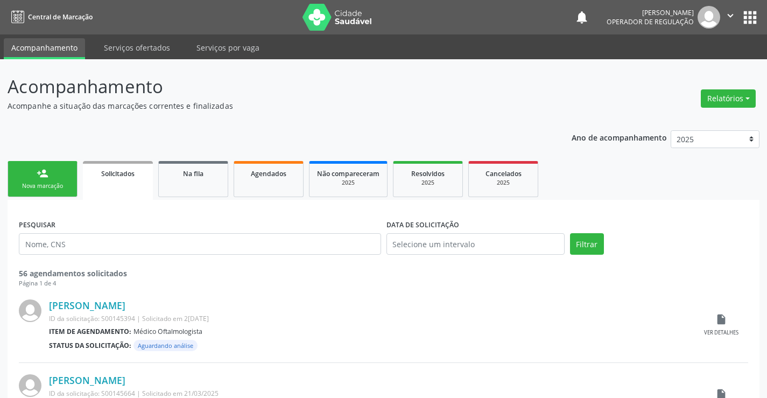
click at [36, 175] on link "person_add Nova marcação" at bounding box center [43, 179] width 70 height 36
